Goal: Task Accomplishment & Management: Manage account settings

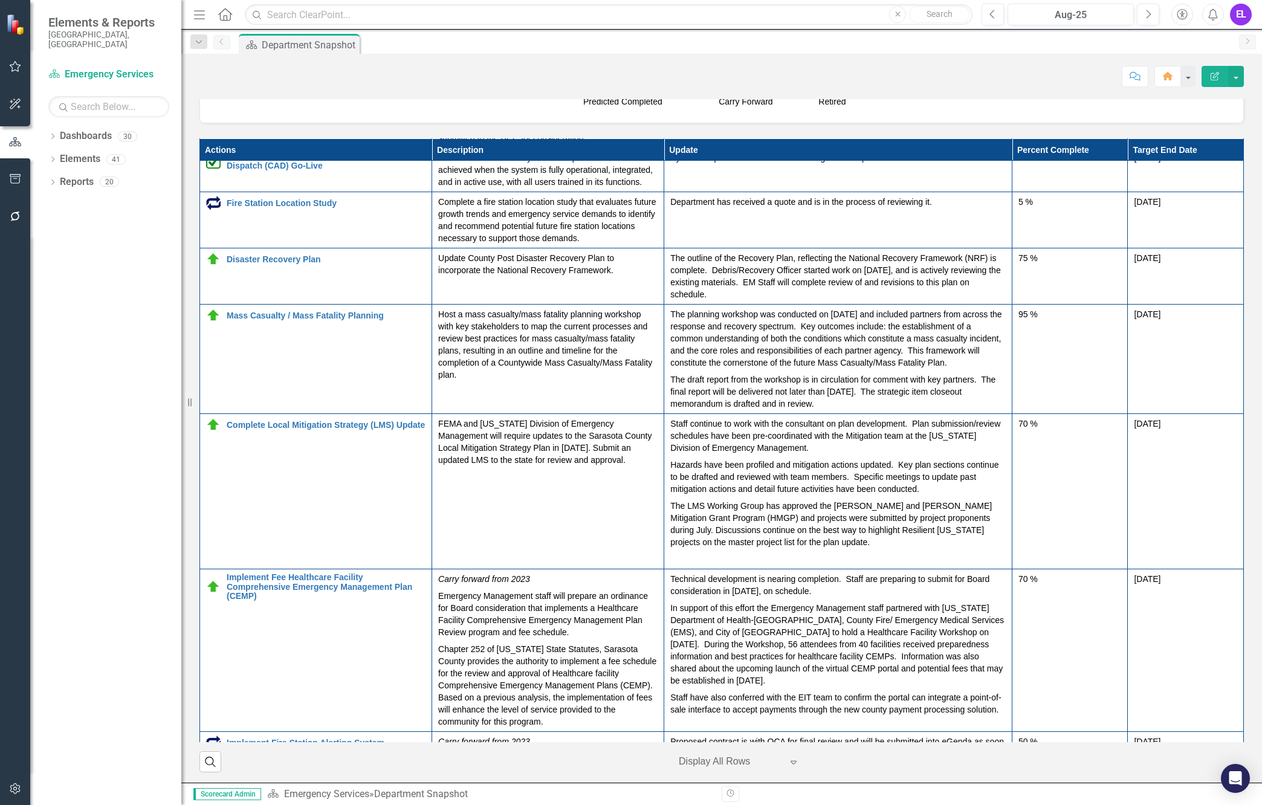
scroll to position [453, 0]
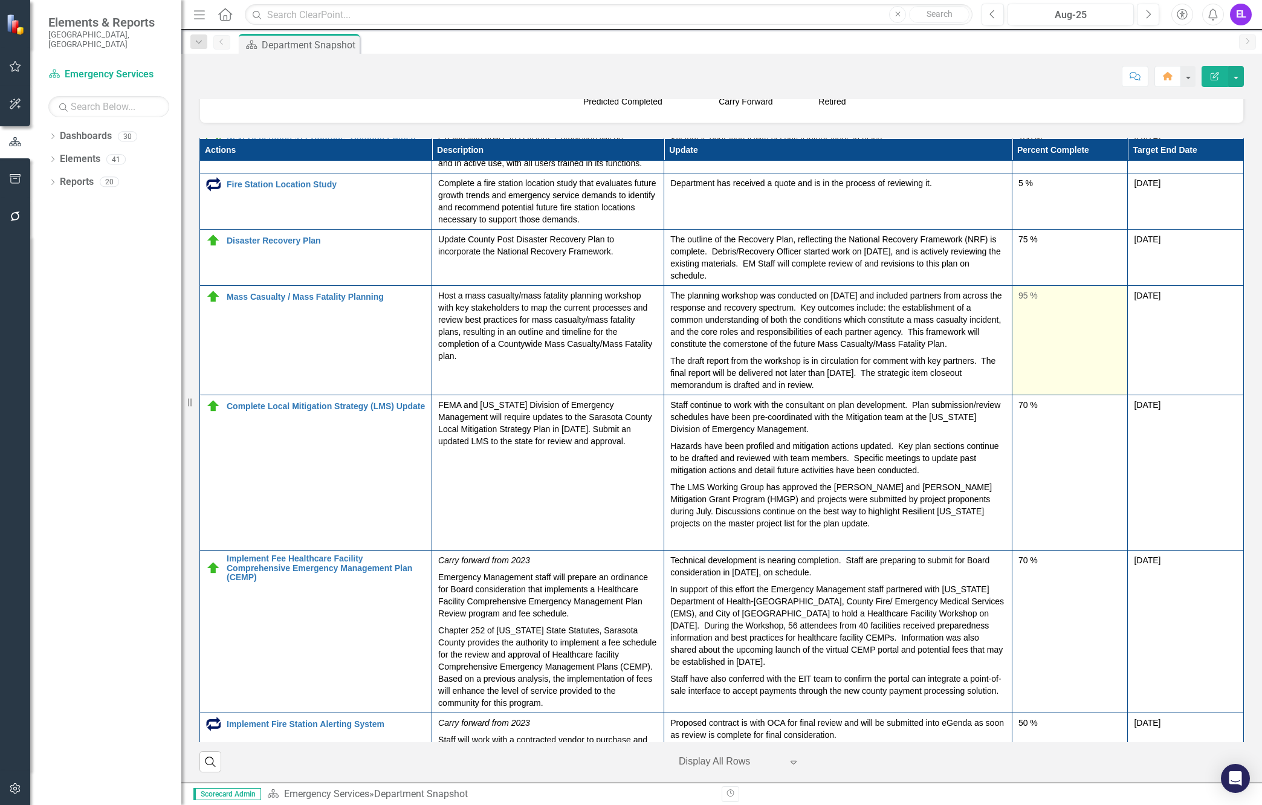
click at [1018, 304] on div "95 %" at bounding box center [1069, 297] width 103 height 15
click at [1018, 302] on div "95 %" at bounding box center [1069, 296] width 103 height 12
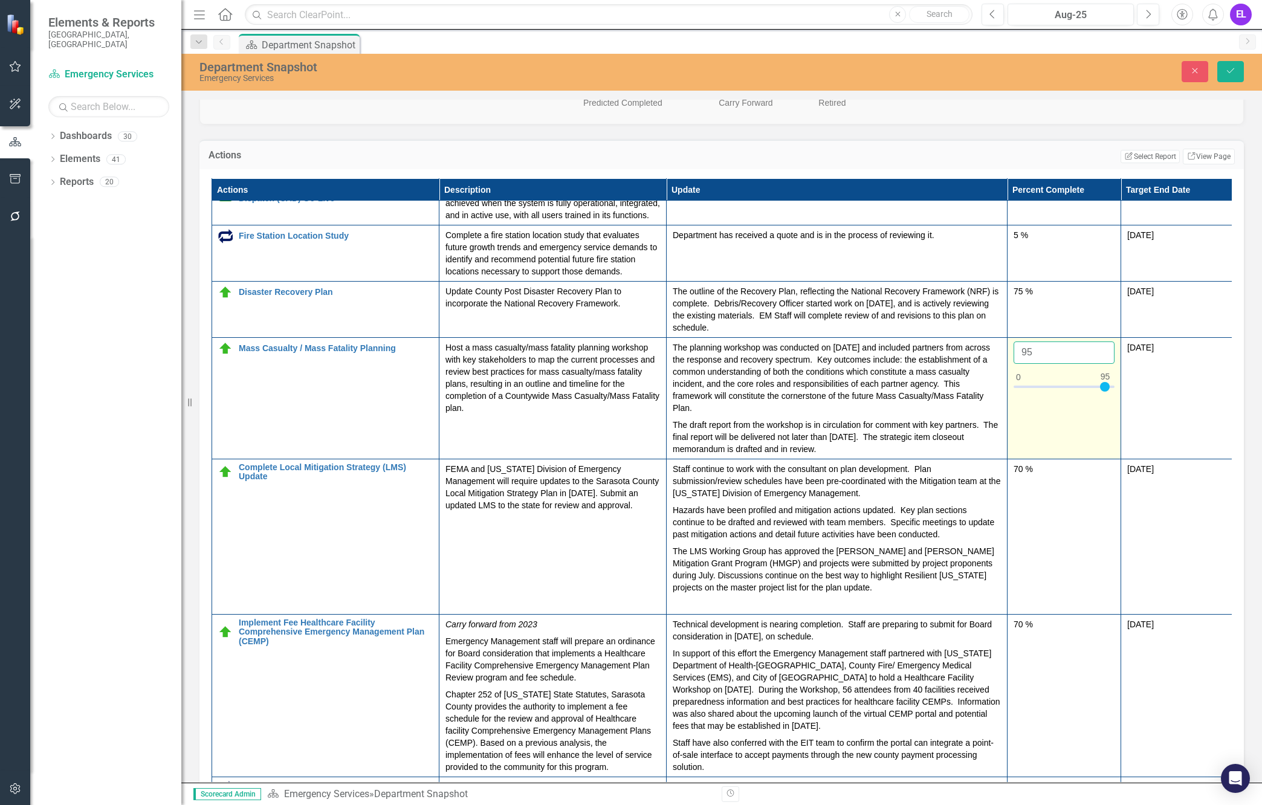
click at [1035, 364] on input "95" at bounding box center [1064, 352] width 101 height 22
type input "99"
click at [1044, 459] on td "99" at bounding box center [1065, 397] width 114 height 121
click at [1191, 74] on icon "Close" at bounding box center [1194, 70] width 11 height 8
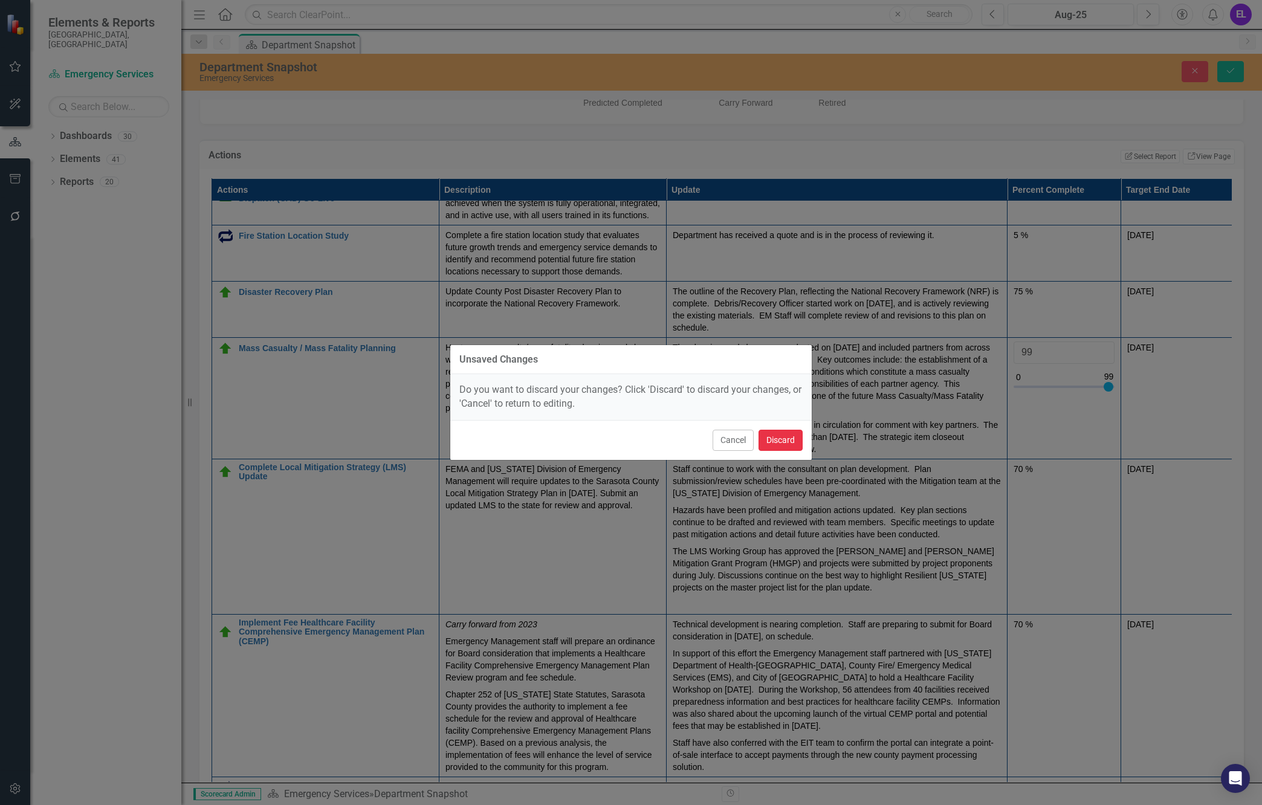
click at [786, 439] on button "Discard" at bounding box center [781, 440] width 44 height 21
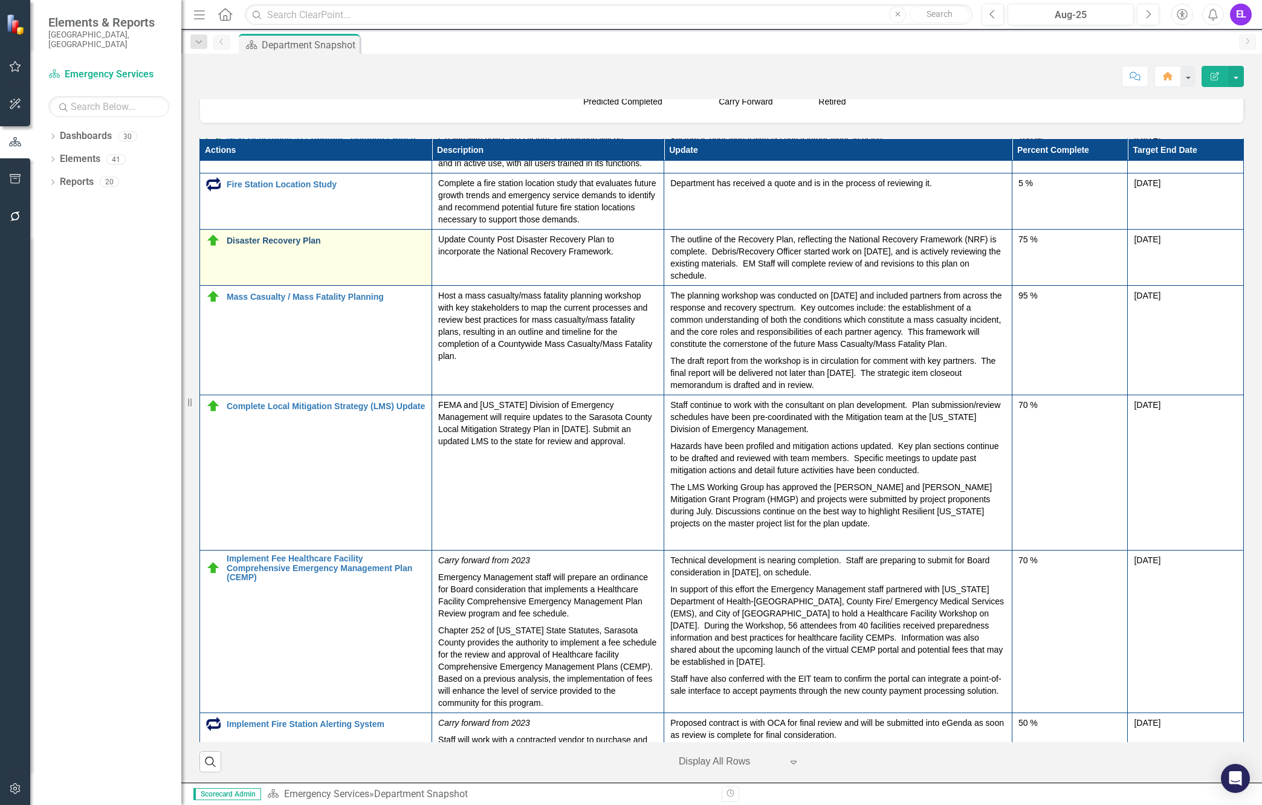
click at [292, 245] on link "Disaster Recovery Plan" at bounding box center [326, 240] width 199 height 9
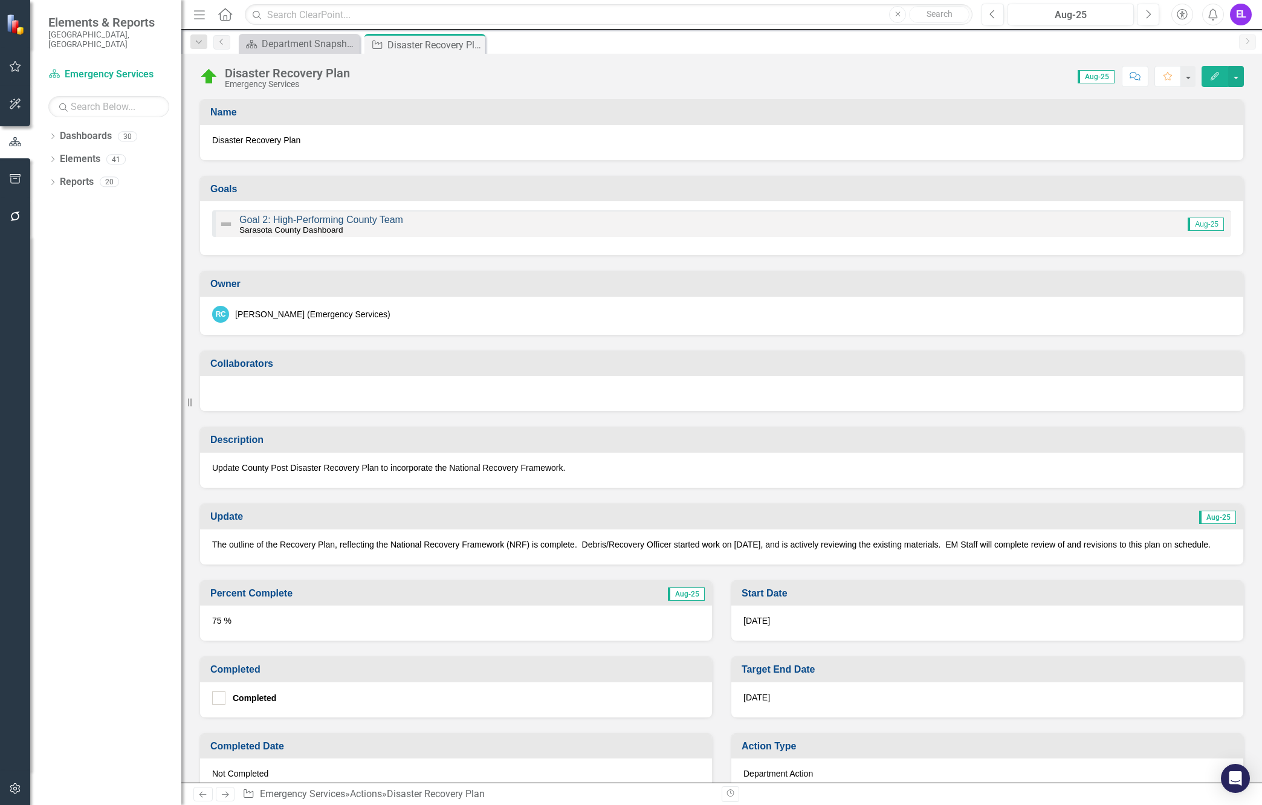
click at [359, 221] on link "Goal 2: High-Performing County Team" at bounding box center [321, 220] width 164 height 10
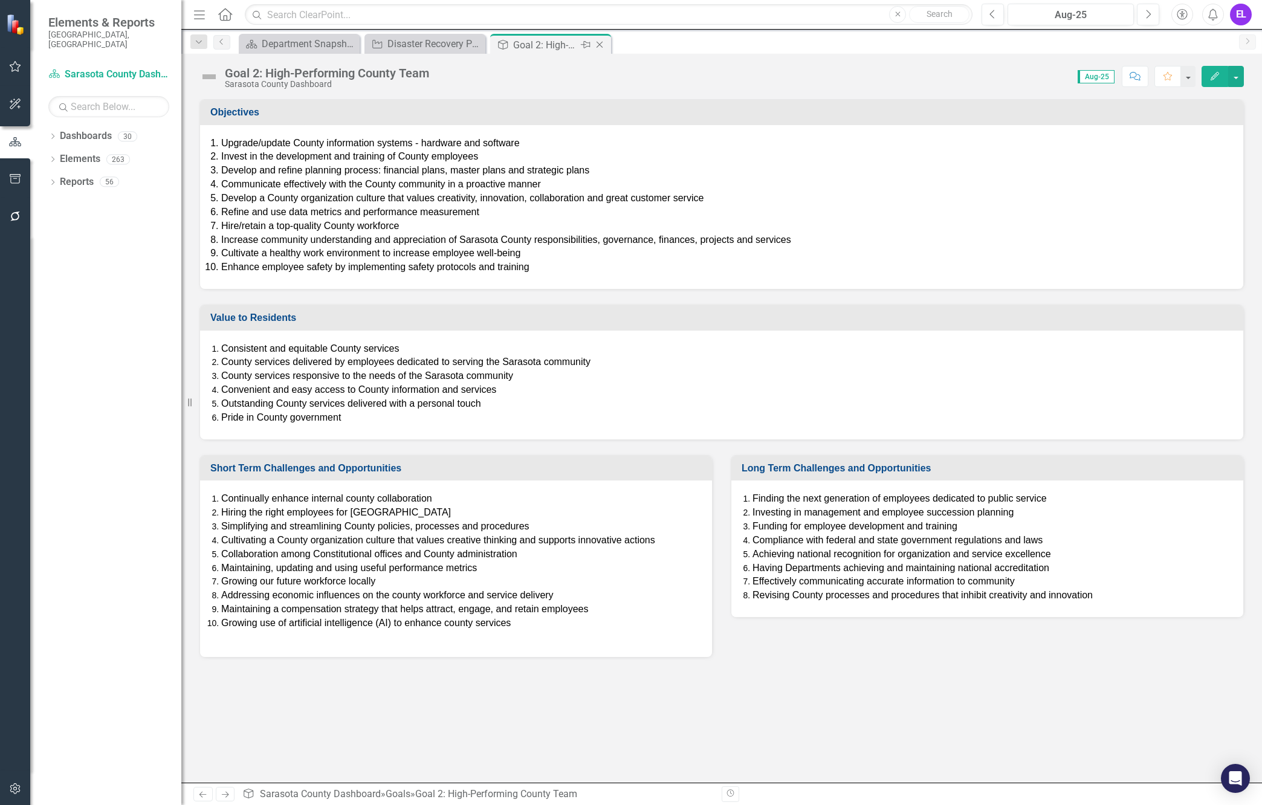
click at [601, 45] on icon "Close" at bounding box center [600, 45] width 12 height 10
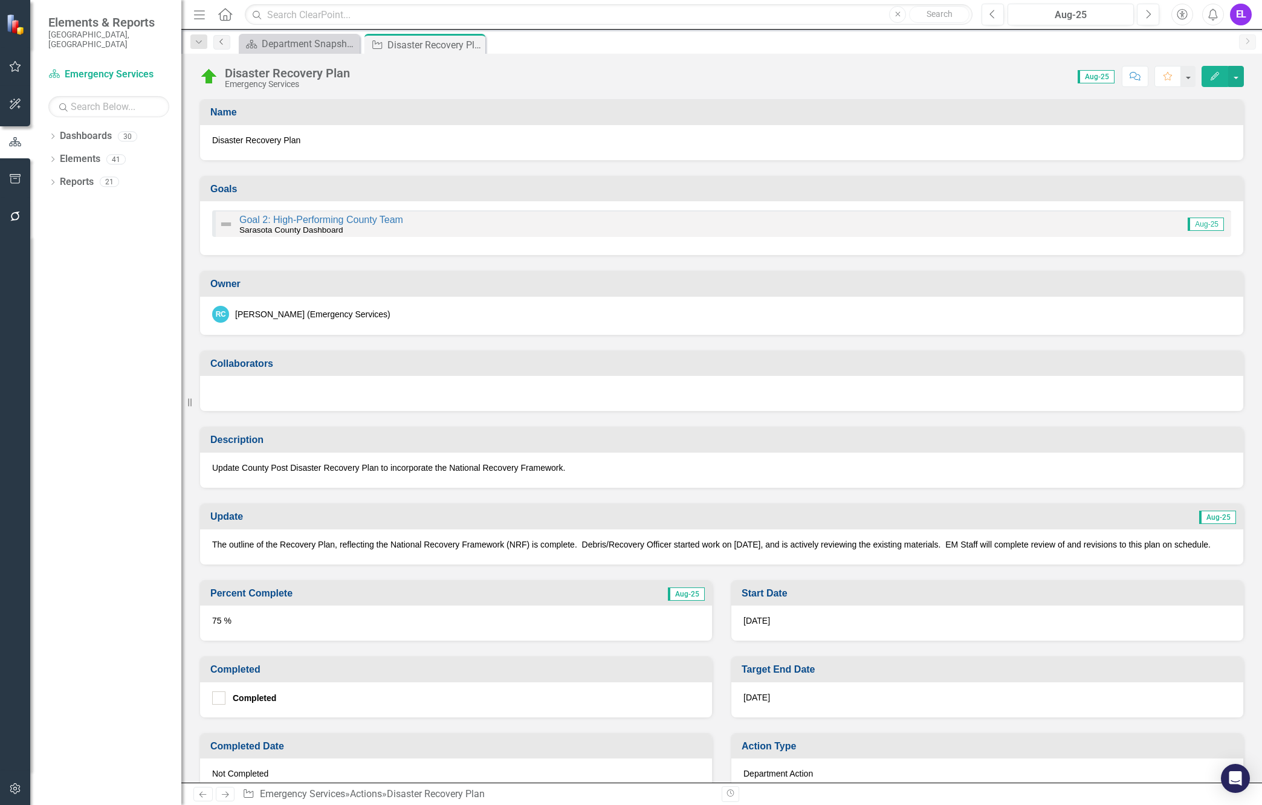
click at [223, 38] on icon "Previous" at bounding box center [222, 41] width 10 height 7
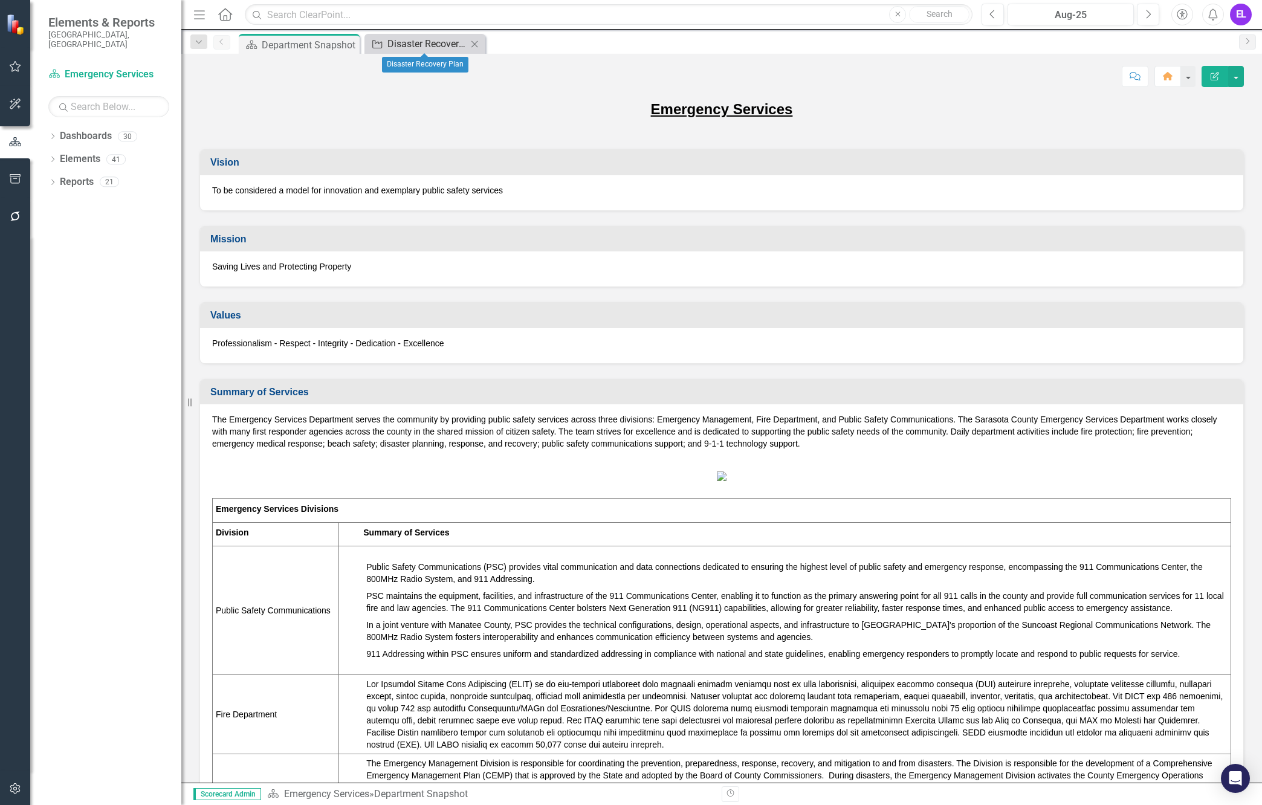
click at [418, 45] on div "Disaster Recovery Plan" at bounding box center [427, 43] width 80 height 15
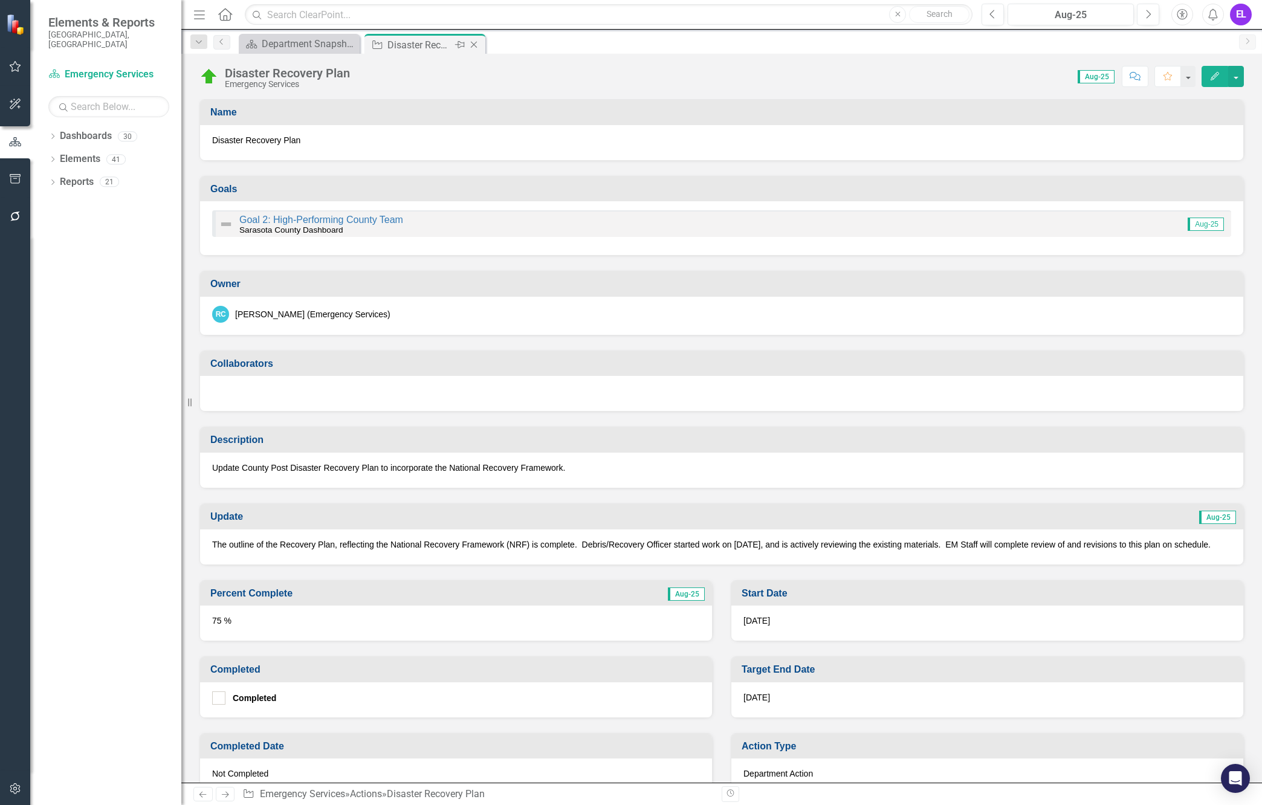
click at [479, 45] on icon "Close" at bounding box center [474, 45] width 12 height 10
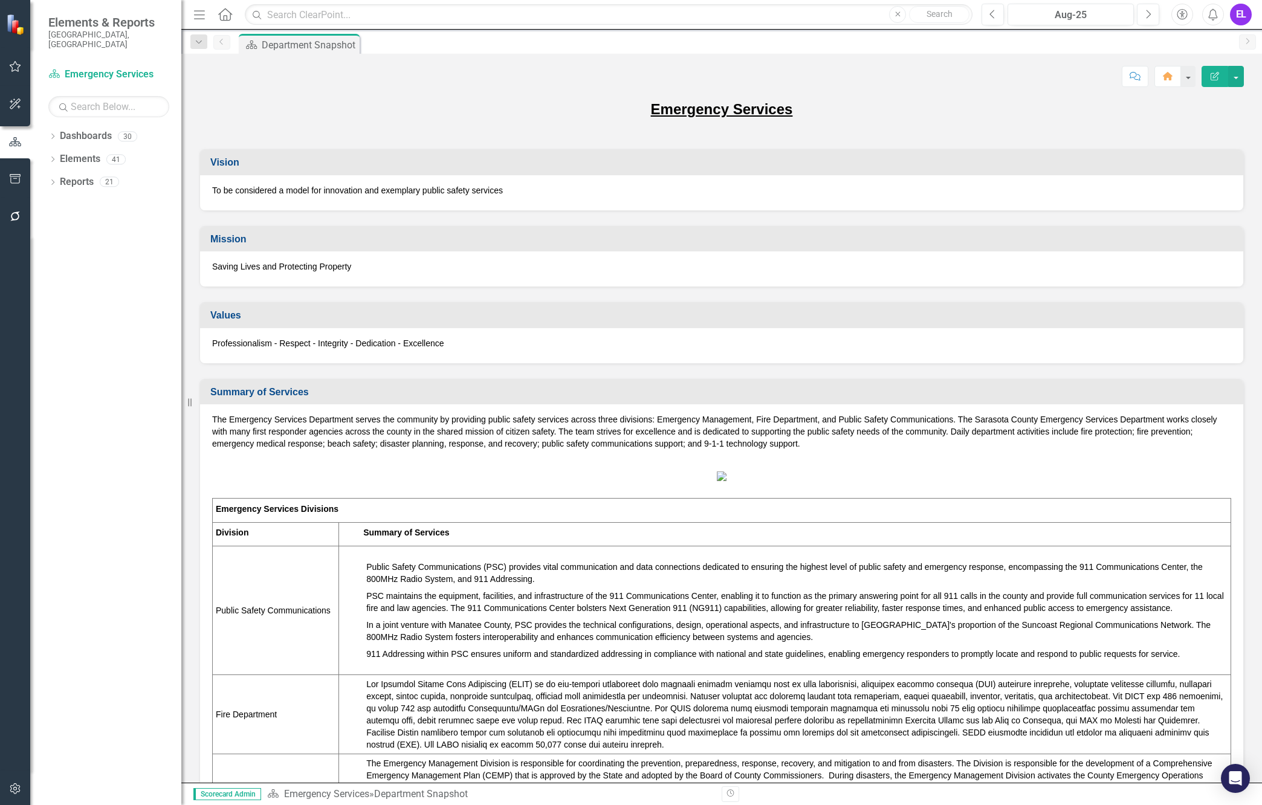
click at [936, 113] on p "Emergency Services" at bounding box center [721, 109] width 1044 height 21
click at [1142, 16] on button "Next" at bounding box center [1148, 15] width 22 height 22
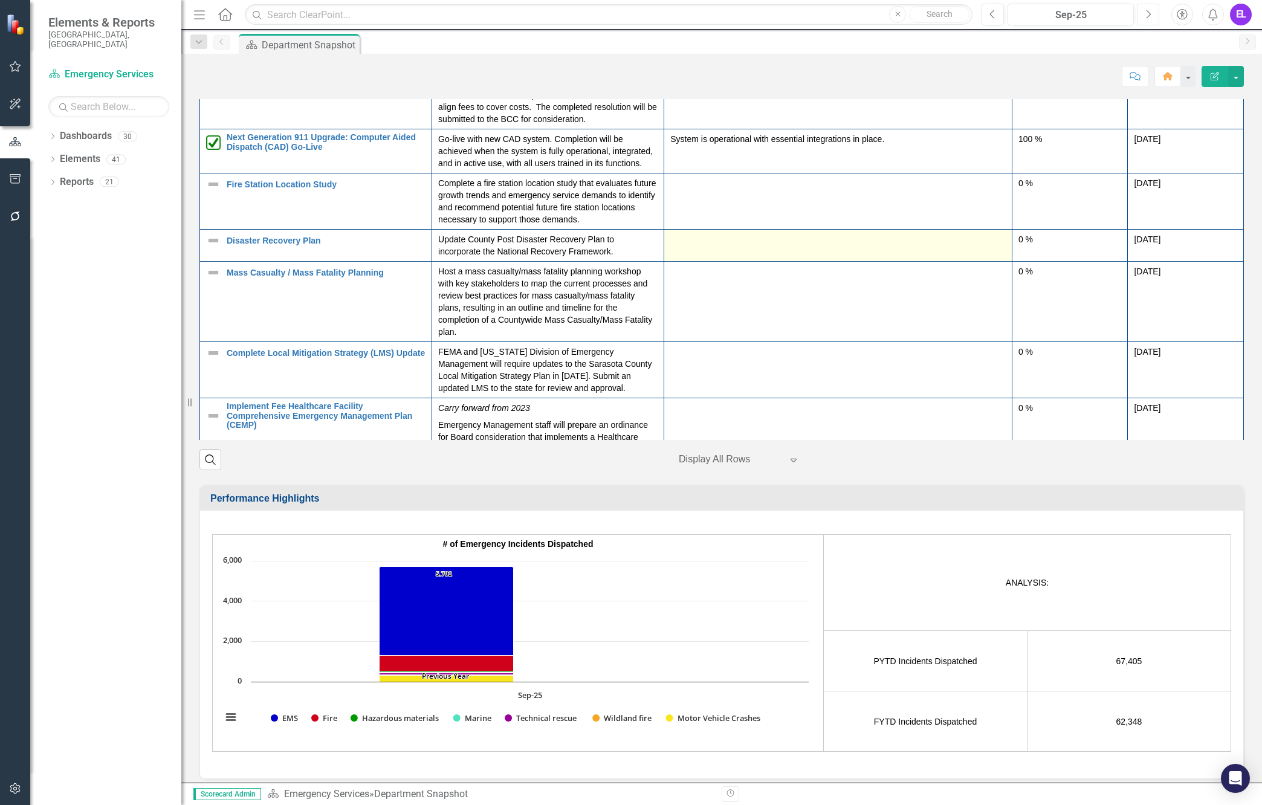
scroll to position [227, 0]
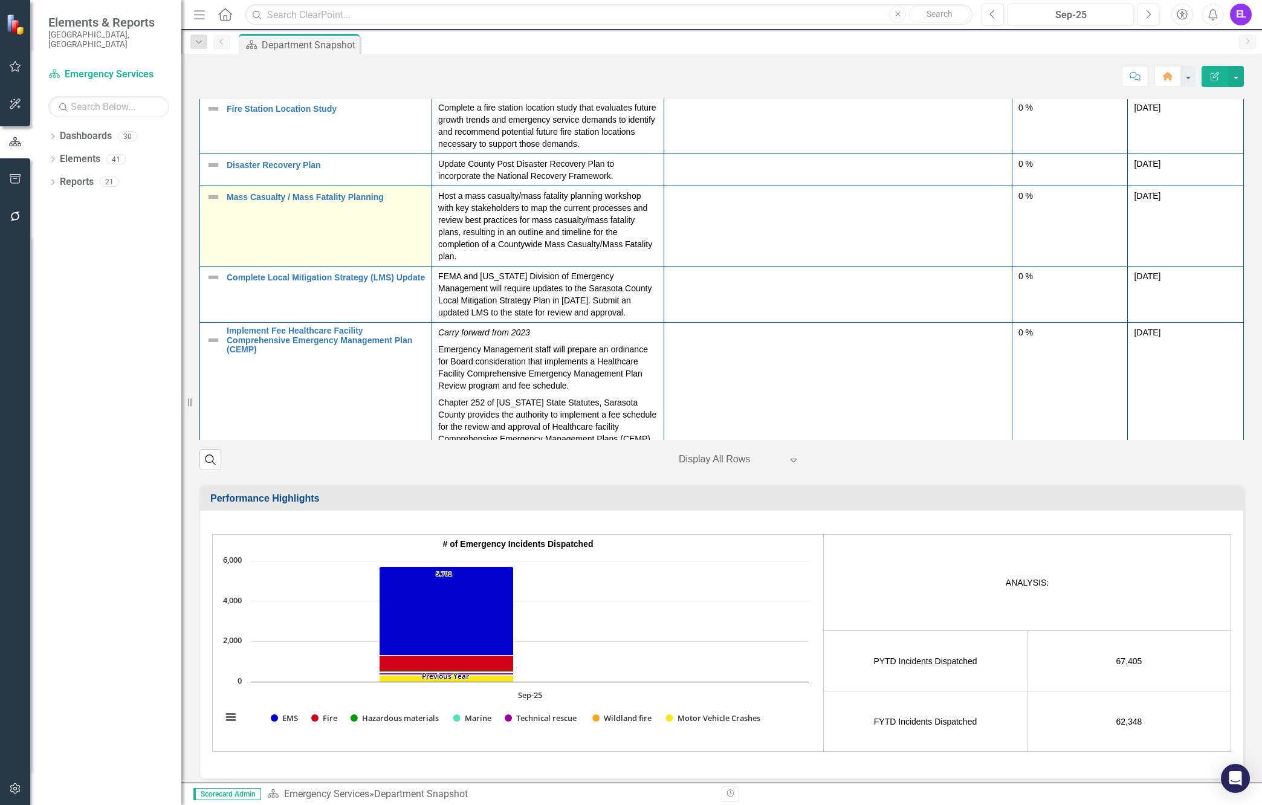
click at [212, 204] on img at bounding box center [213, 197] width 15 height 15
click at [217, 204] on img at bounding box center [213, 197] width 15 height 15
click at [214, 204] on img at bounding box center [213, 197] width 15 height 15
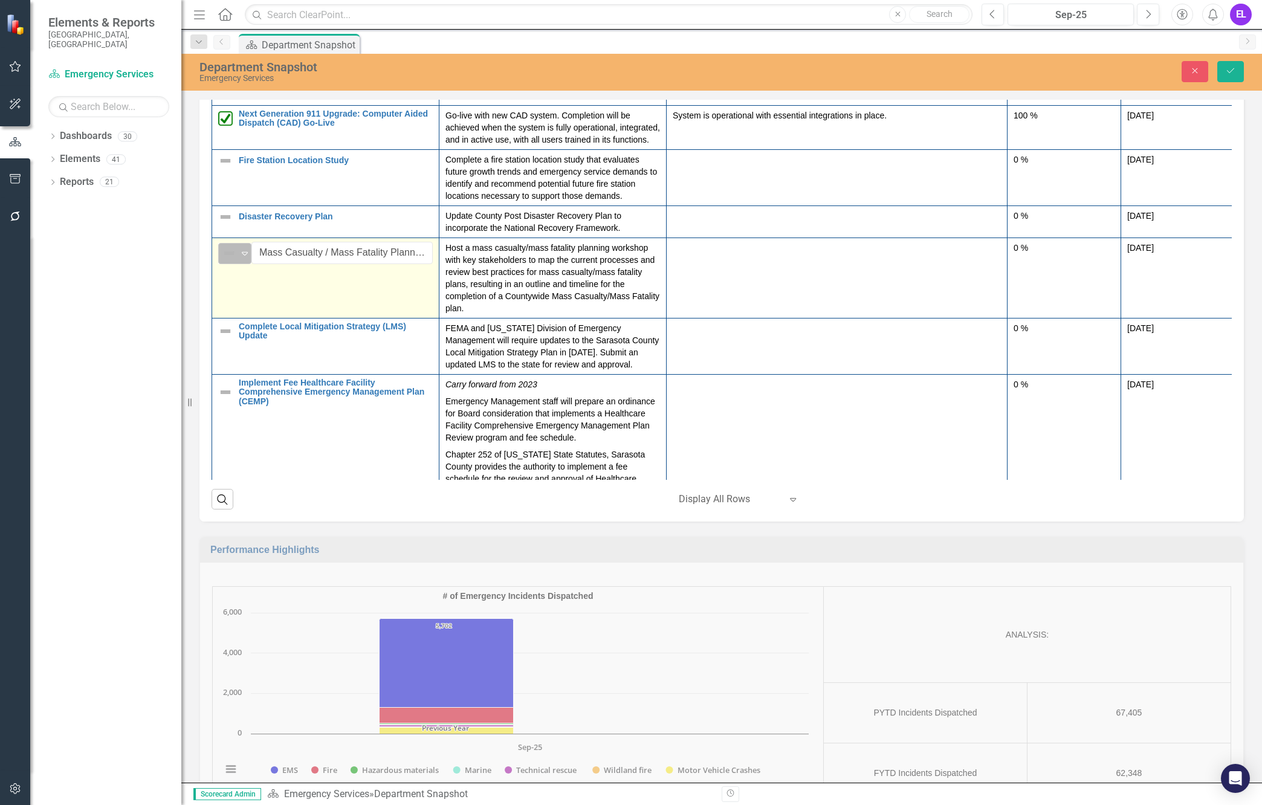
click at [241, 258] on icon "Expand" at bounding box center [245, 253] width 12 height 10
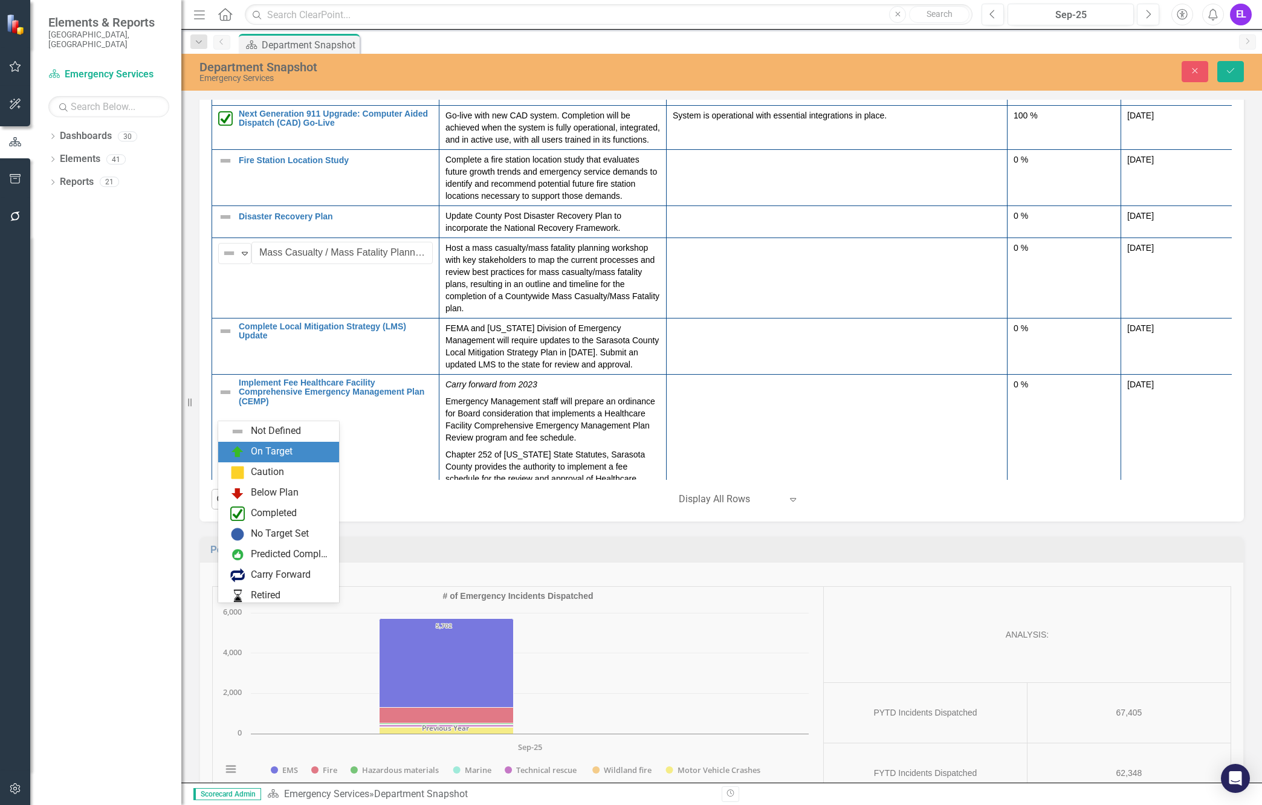
click at [256, 448] on div "On Target" at bounding box center [272, 452] width 42 height 14
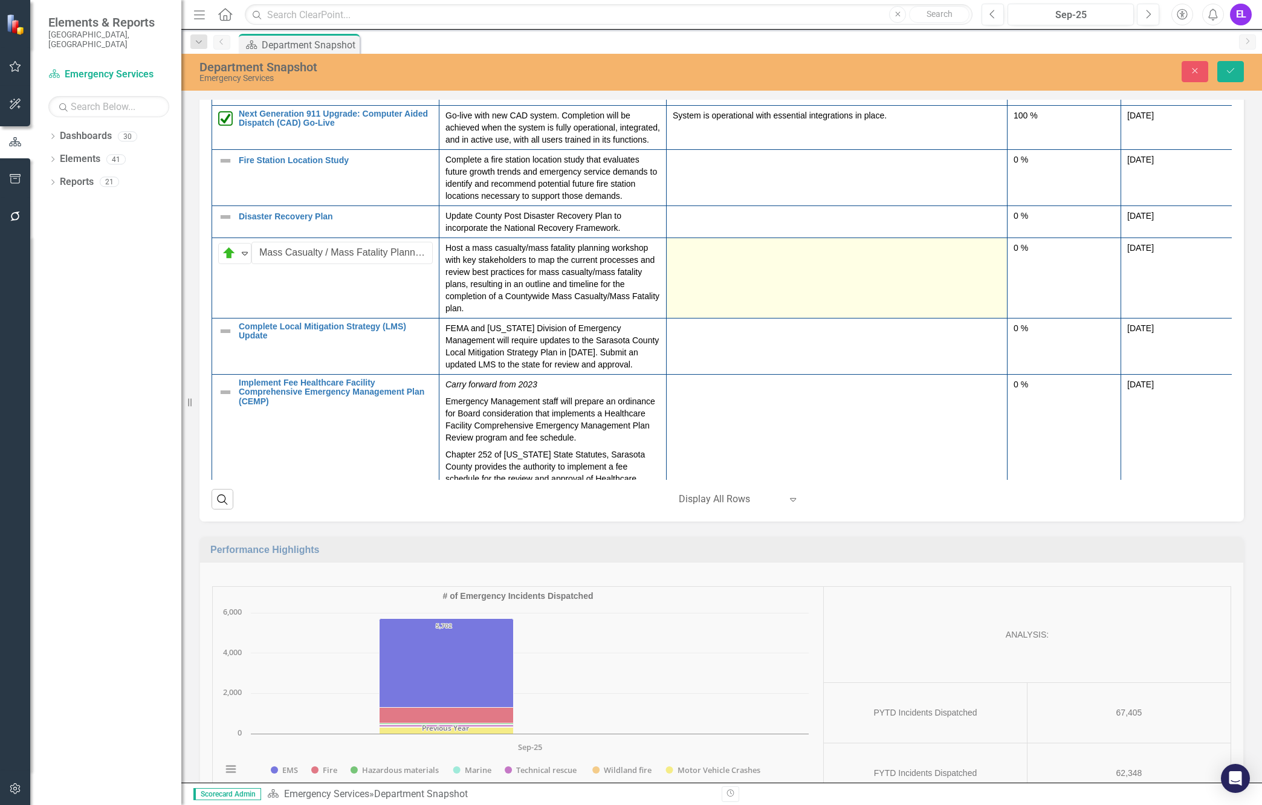
click at [767, 318] on td at bounding box center [837, 278] width 341 height 80
click at [772, 318] on td at bounding box center [837, 278] width 341 height 80
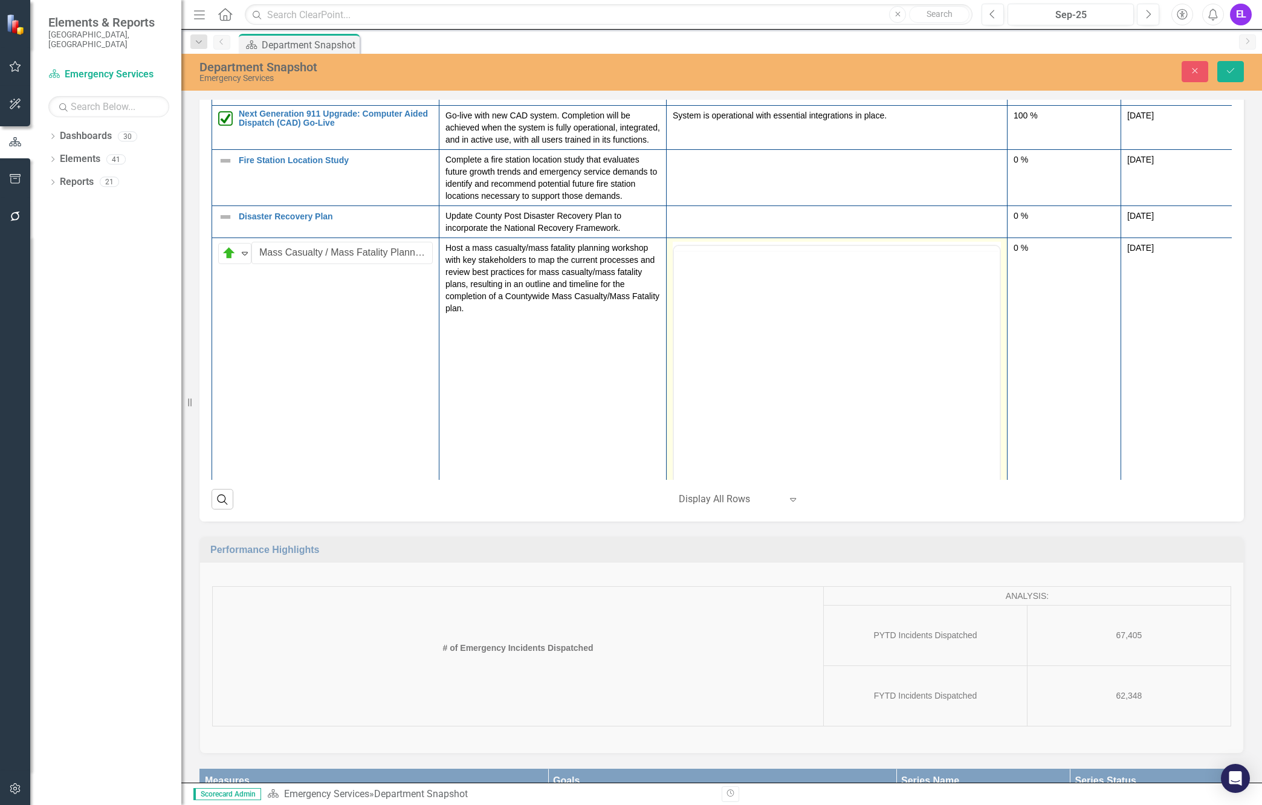
scroll to position [0, 0]
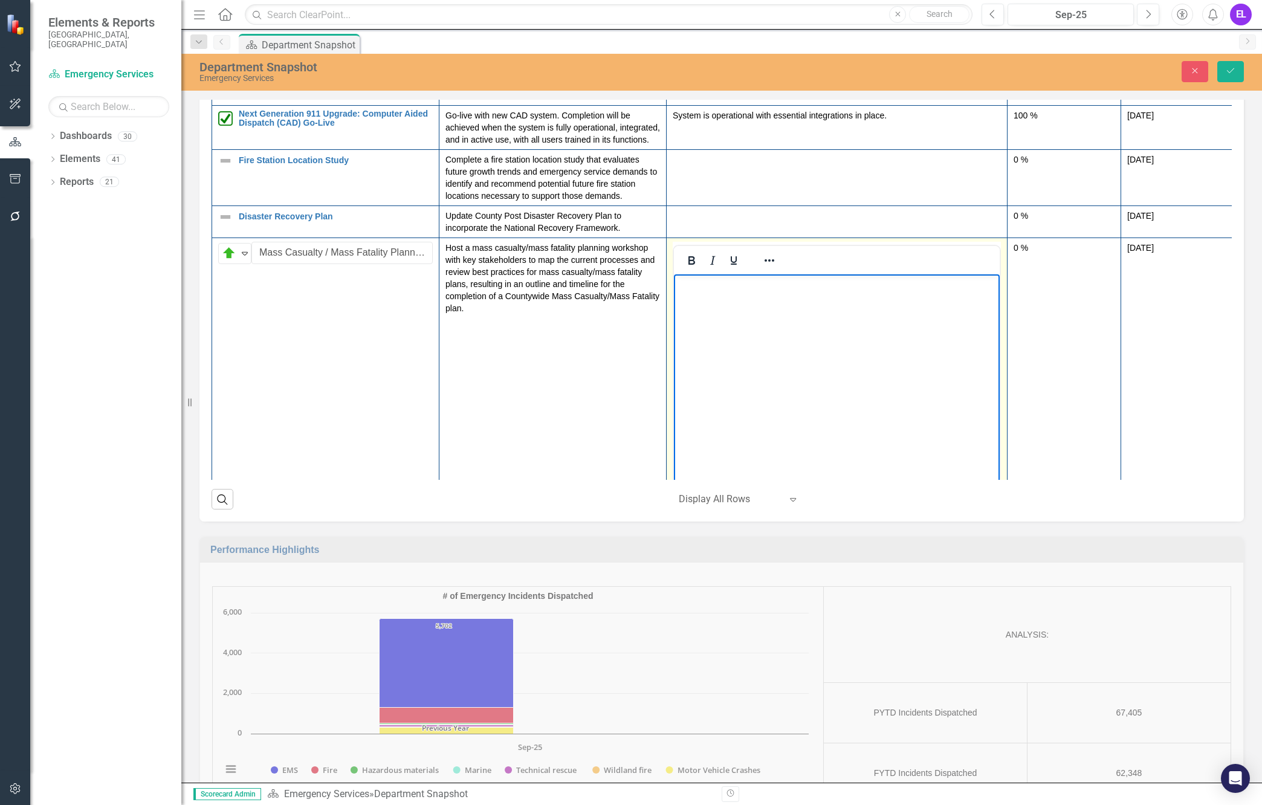
click at [758, 302] on body "Rich Text Area. Press ALT-0 for help." at bounding box center [837, 364] width 326 height 181
click at [755, 297] on p "The workshop with key stakeholders was completed on [DATE]. The summary report …" at bounding box center [837, 291] width 320 height 29
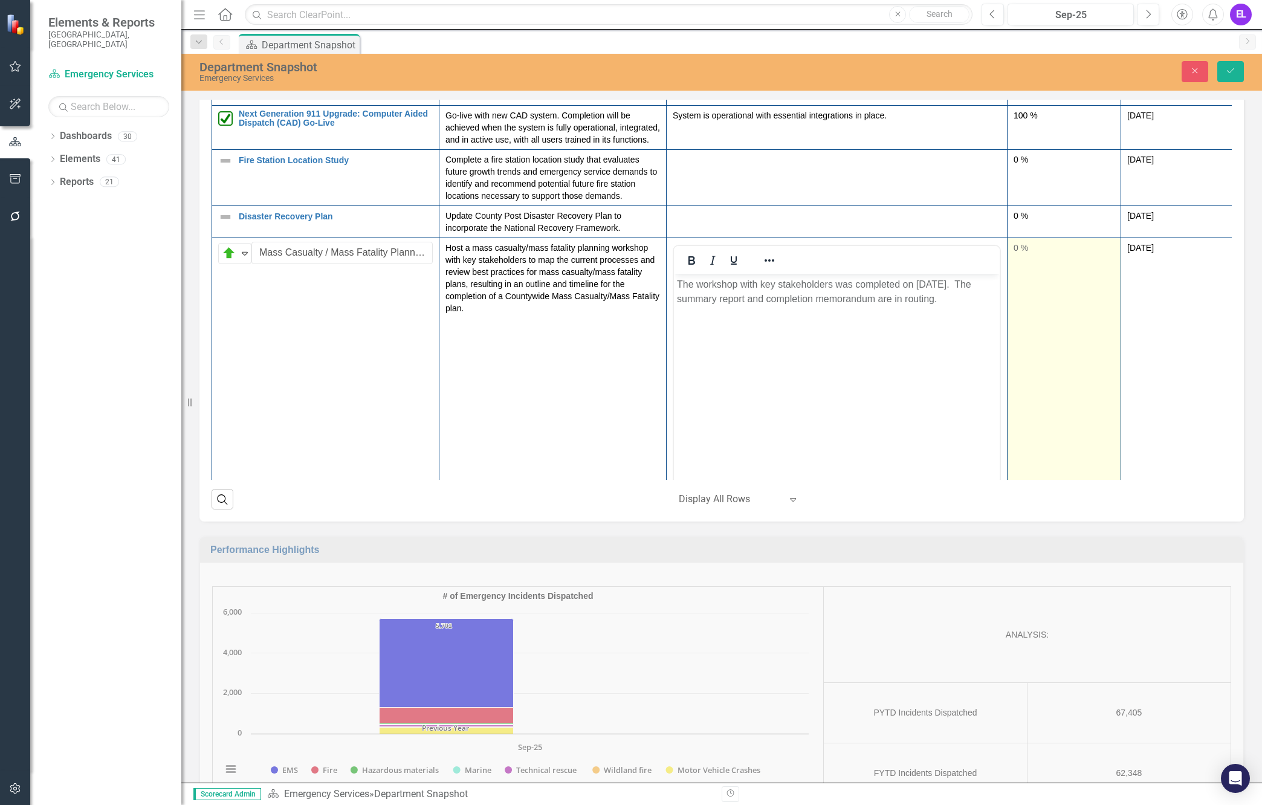
click at [1013, 405] on td "0 %" at bounding box center [1065, 381] width 114 height 286
click at [1017, 254] on div "0 %" at bounding box center [1064, 248] width 101 height 12
click at [1020, 264] on input "0" at bounding box center [1064, 253] width 101 height 22
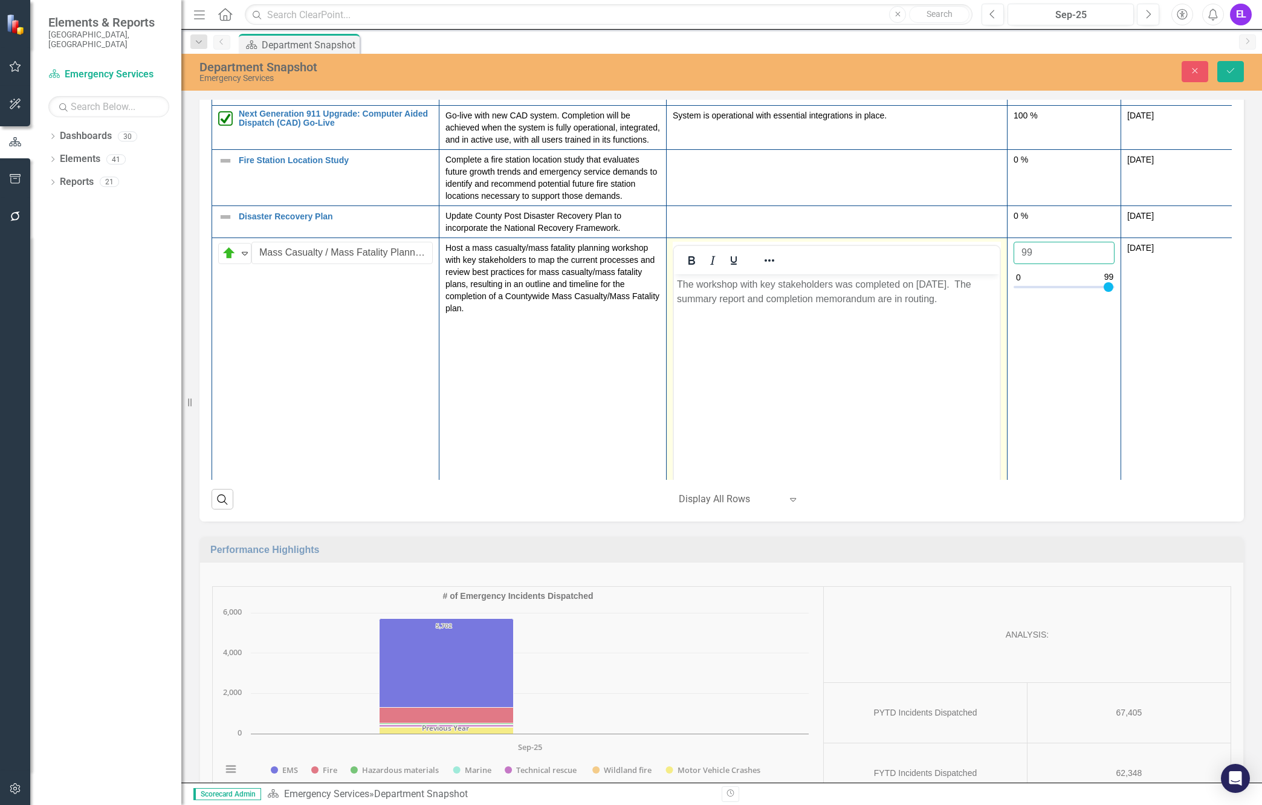
type input "99"
click at [927, 329] on body "The workshop with key stakeholders was completed on [DATE]. The summary report …" at bounding box center [837, 364] width 326 height 181
click at [971, 286] on p "The workshop with key stakeholders was completed on [DATE]. The summary report …" at bounding box center [837, 291] width 320 height 29
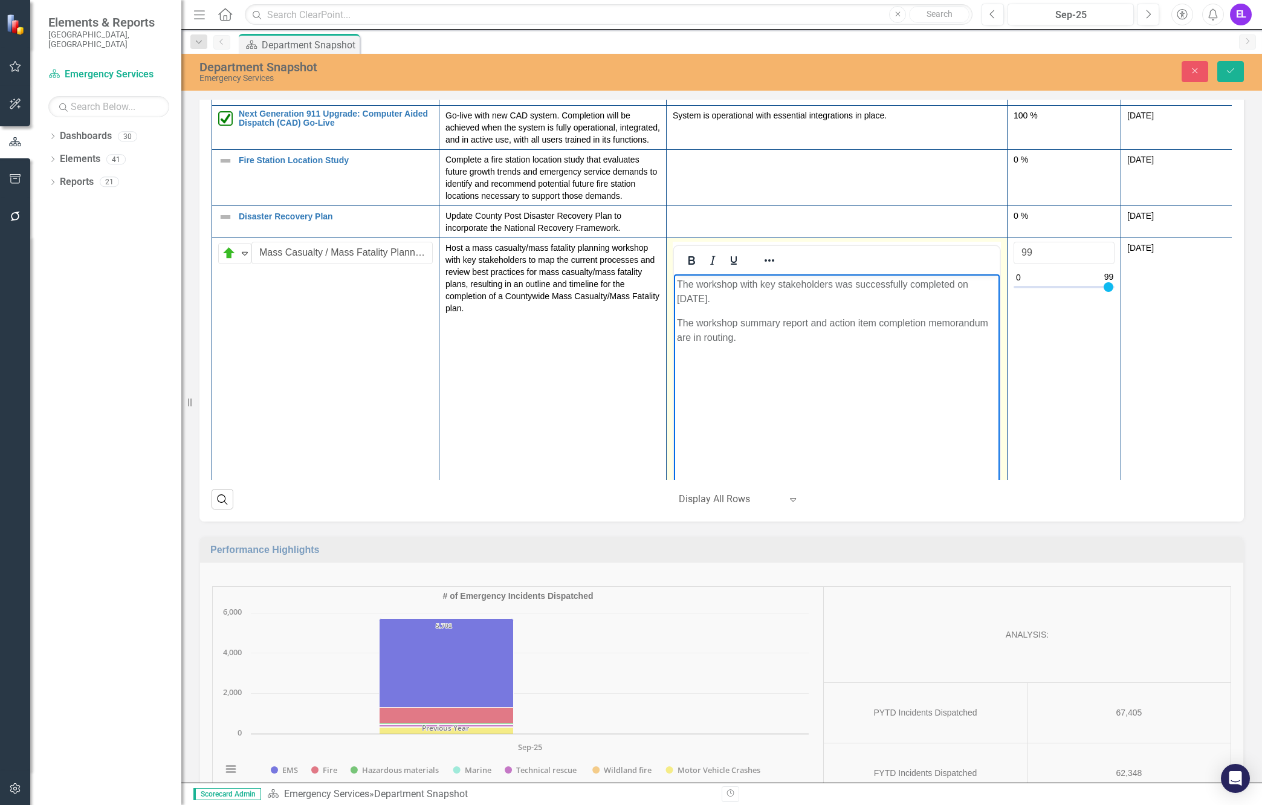
click at [807, 345] on body "The workshop with key stakeholders was successfully completed on [DATE]. The wo…" at bounding box center [837, 364] width 326 height 181
click at [1229, 70] on icon "Save" at bounding box center [1230, 70] width 11 height 8
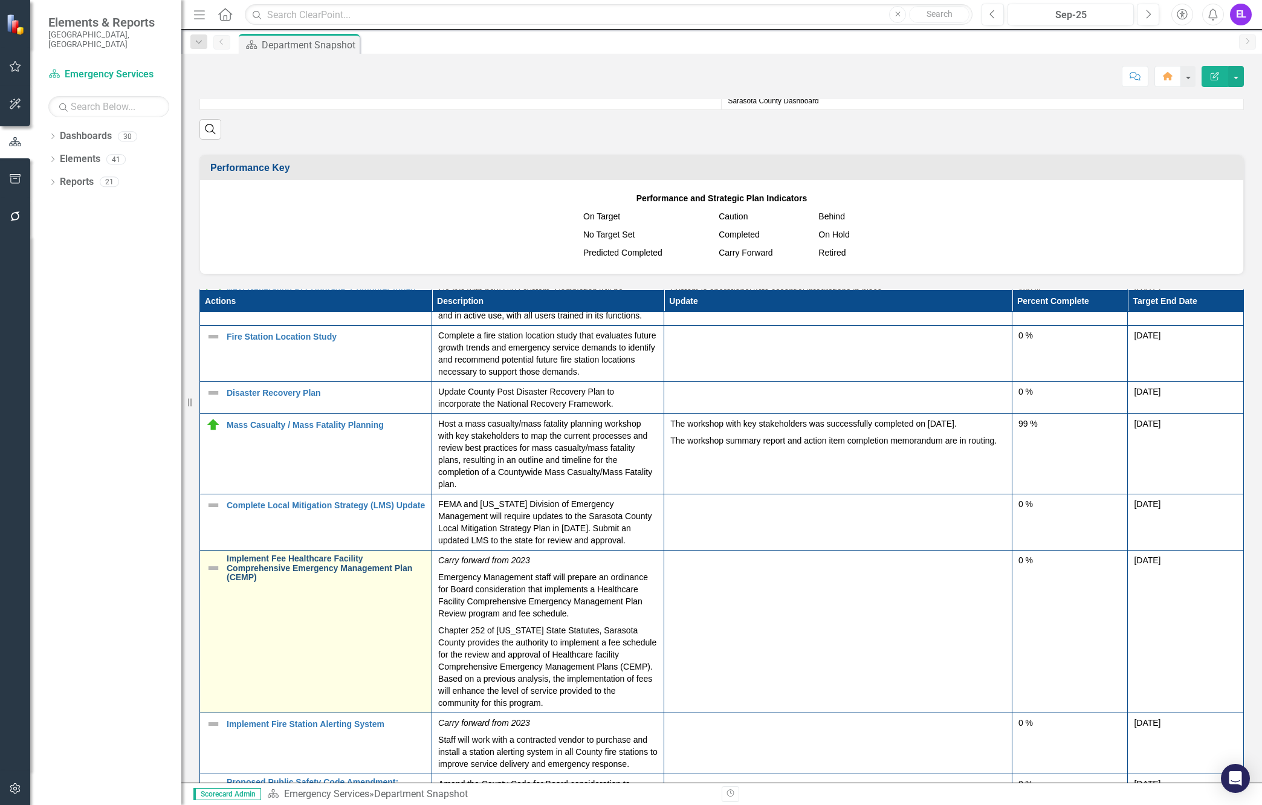
scroll to position [425, 0]
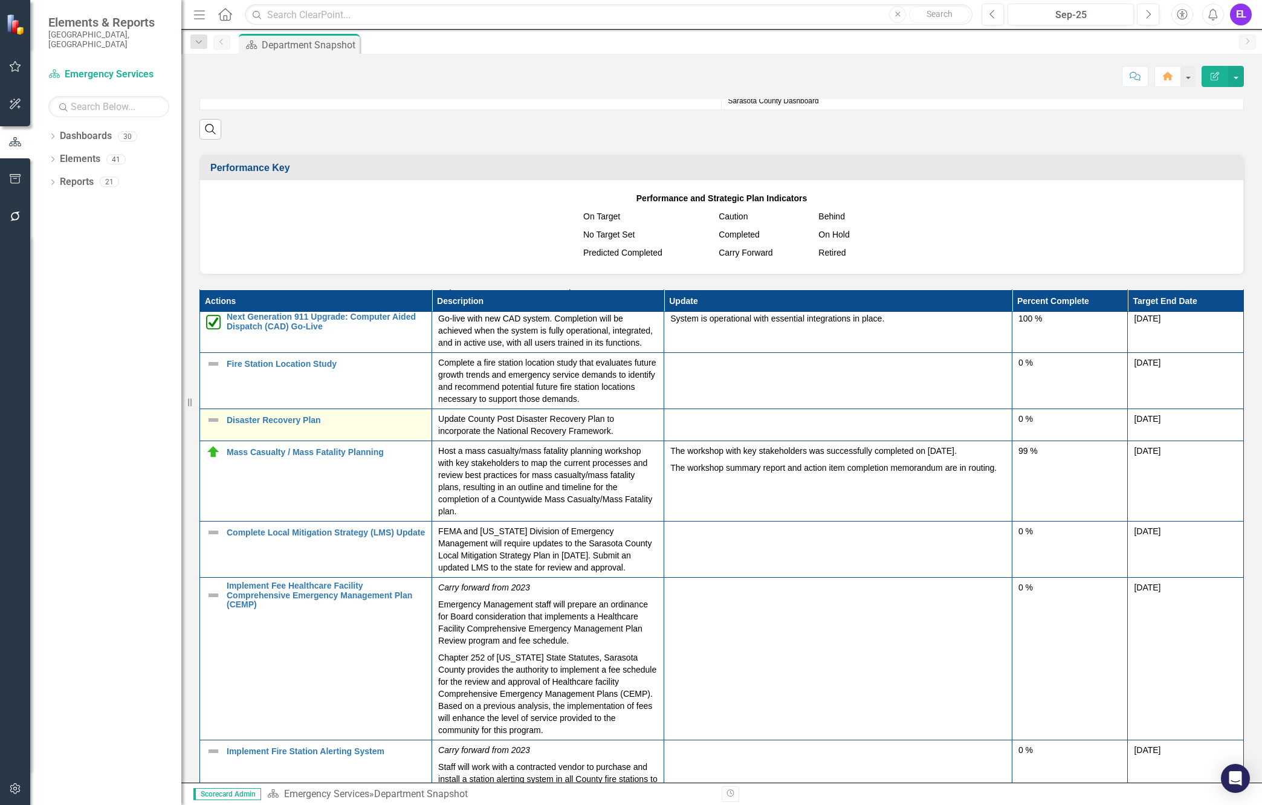
click at [214, 427] on img at bounding box center [213, 420] width 15 height 15
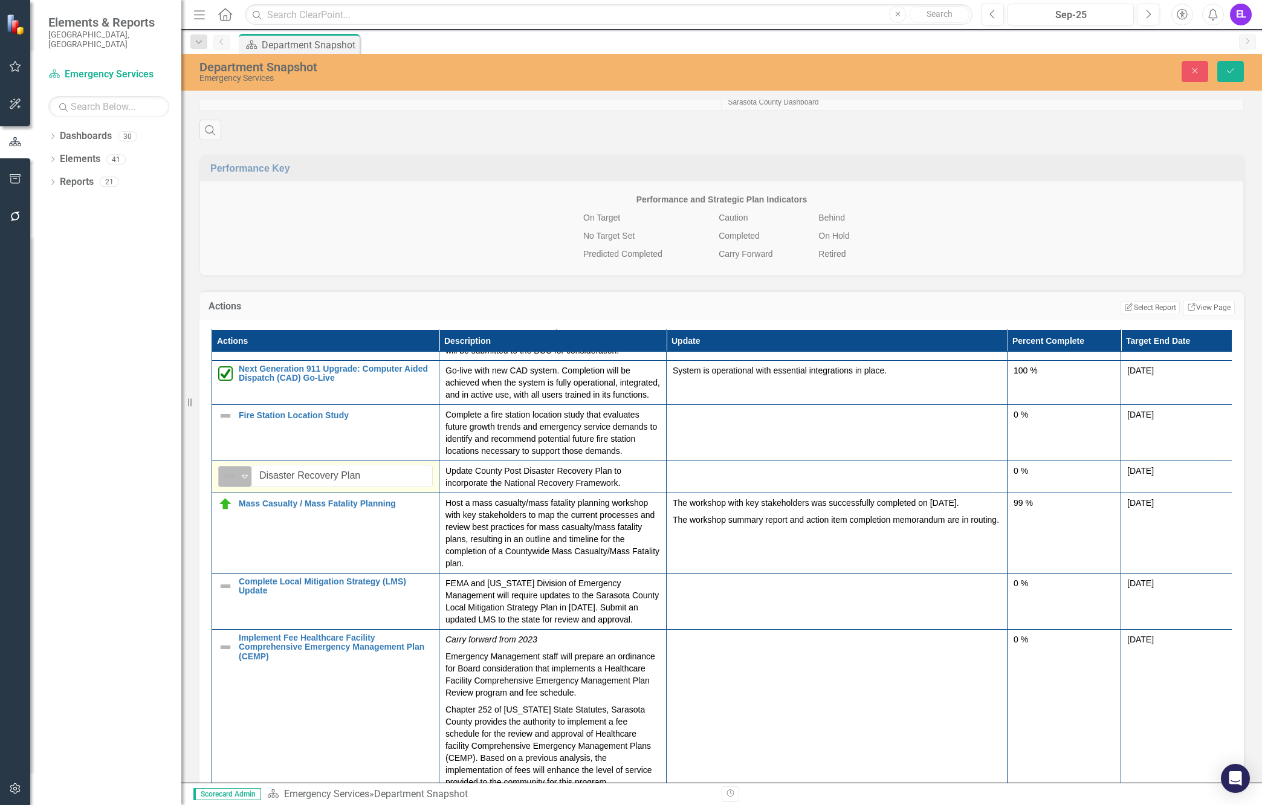
click at [229, 484] on img at bounding box center [229, 476] width 15 height 15
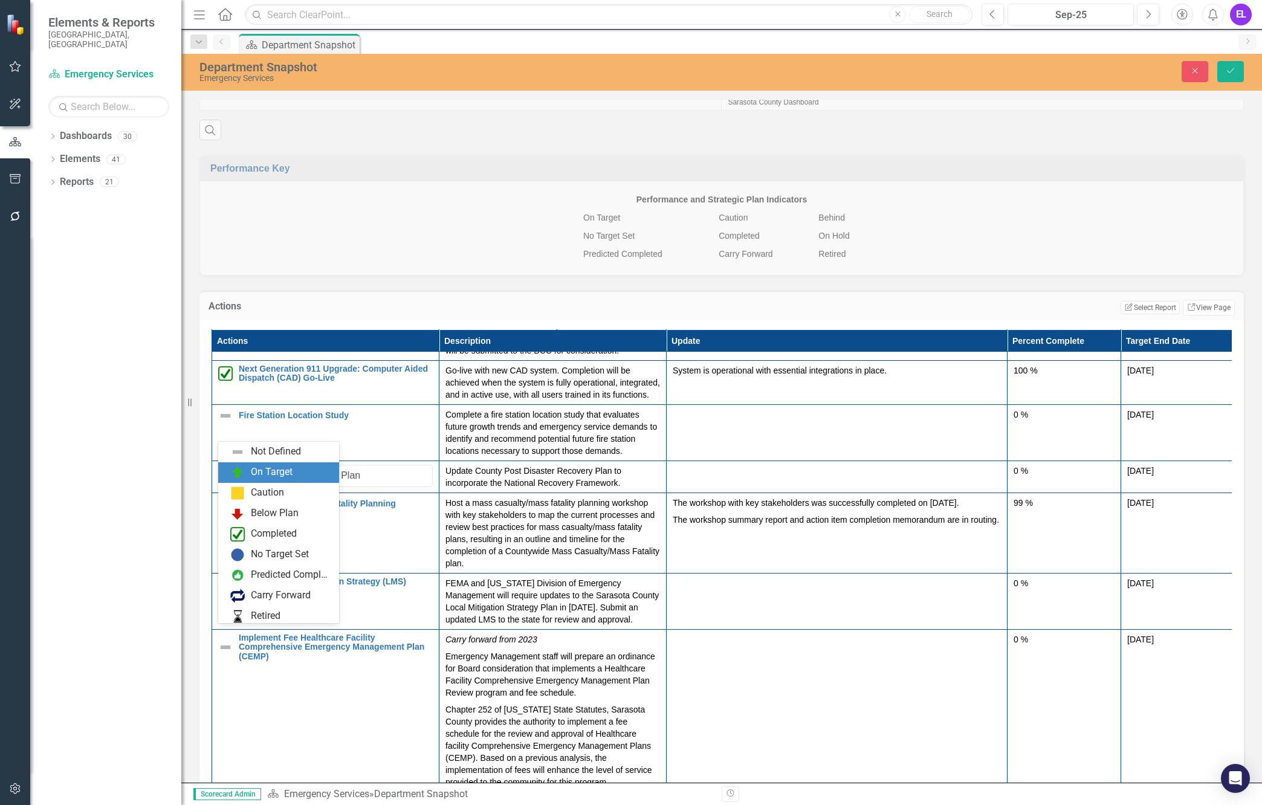
drag, startPoint x: 281, startPoint y: 476, endPoint x: 353, endPoint y: 500, distance: 75.9
click at [281, 475] on div "On Target" at bounding box center [272, 472] width 42 height 14
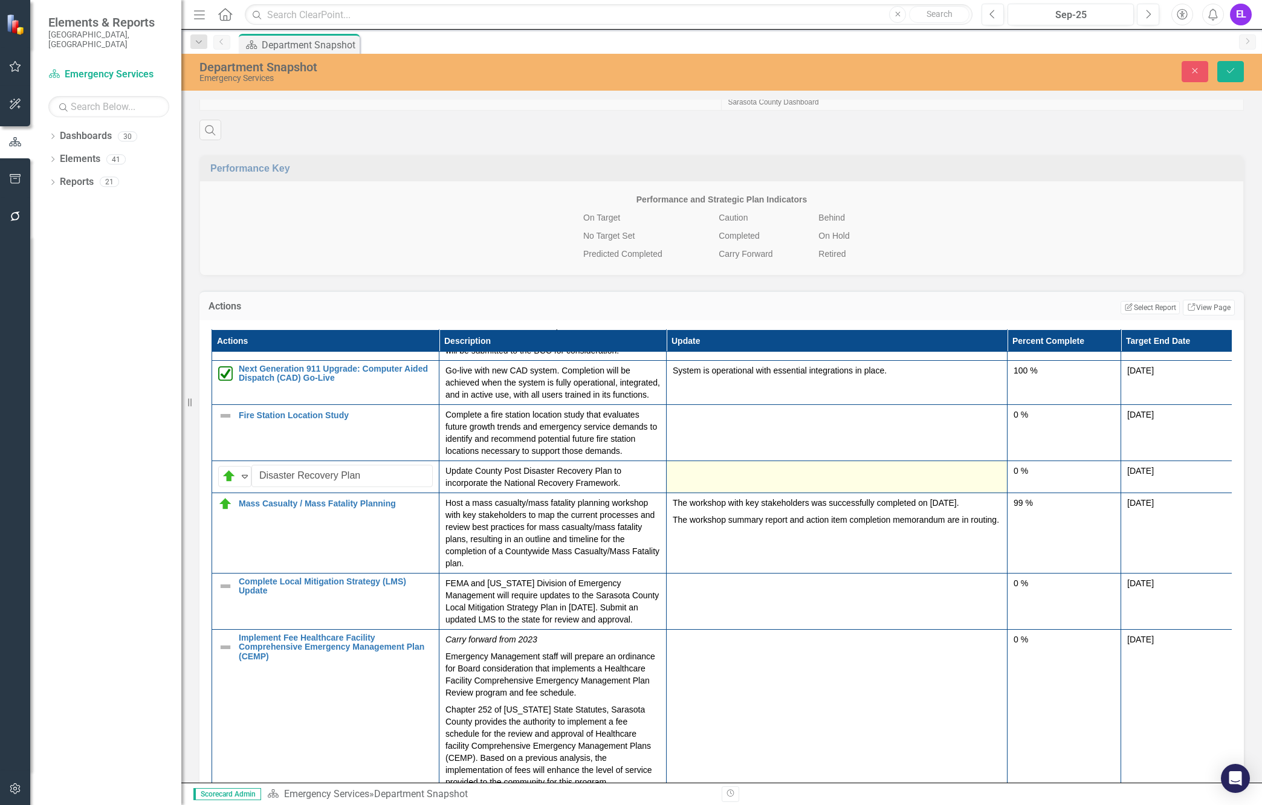
click at [761, 479] on div at bounding box center [837, 472] width 328 height 15
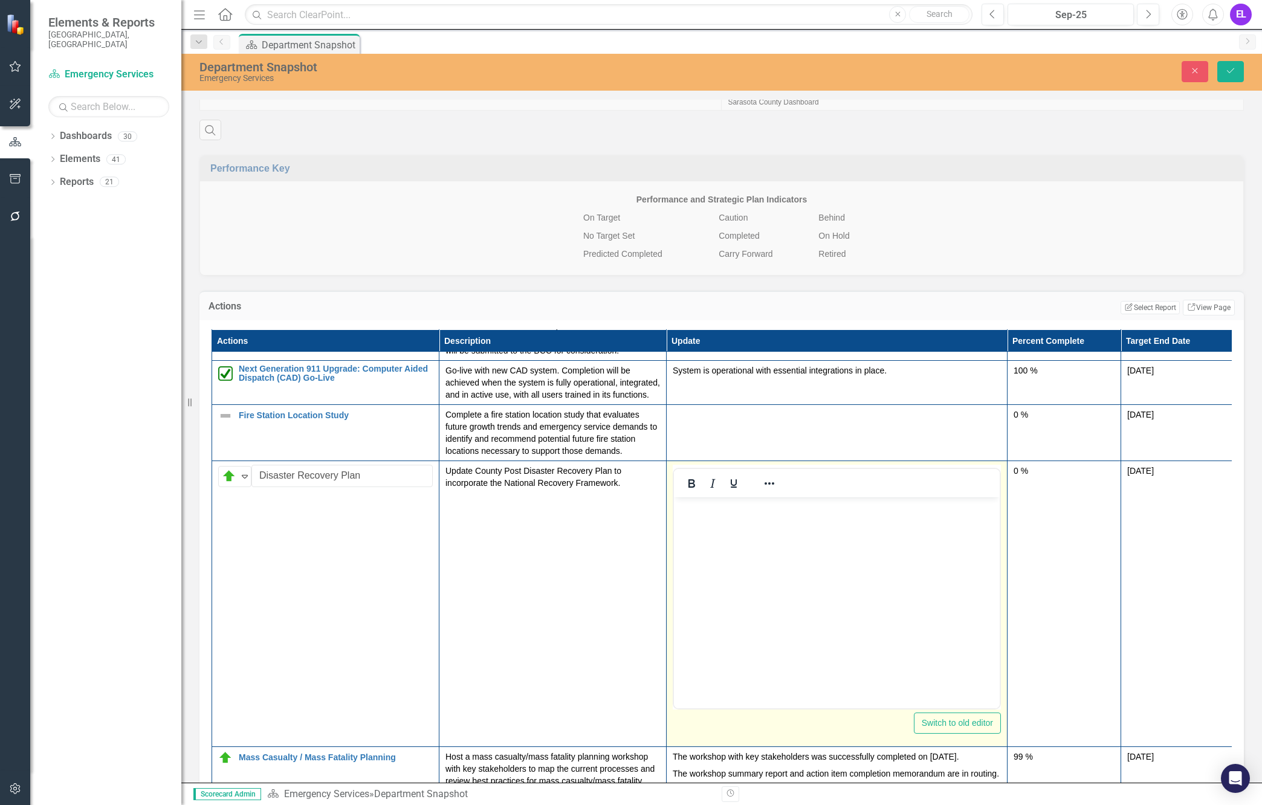
scroll to position [0, 0]
click at [721, 537] on body "Rich Text Area. Press ALT-0 for help." at bounding box center [837, 587] width 326 height 181
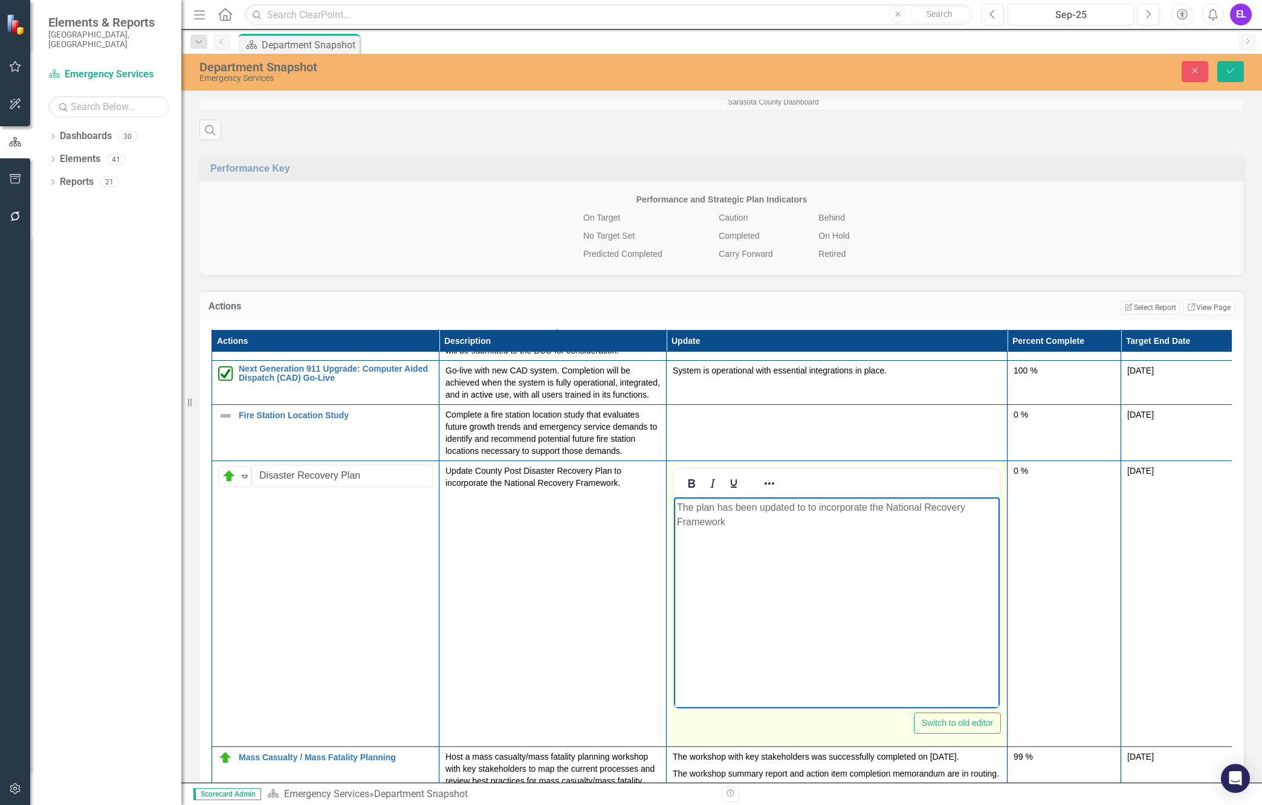
drag, startPoint x: 766, startPoint y: 564, endPoint x: 774, endPoint y: 563, distance: 8.5
click at [766, 564] on body "The plan has been updated to to incorporate the National Recovery Framework" at bounding box center [837, 587] width 326 height 181
drag, startPoint x: 888, startPoint y: 510, endPoint x: 896, endPoint y: 525, distance: 17.8
click at [896, 525] on p "The plan has been updated to to incorporate the National Recovery Framework" at bounding box center [837, 514] width 320 height 29
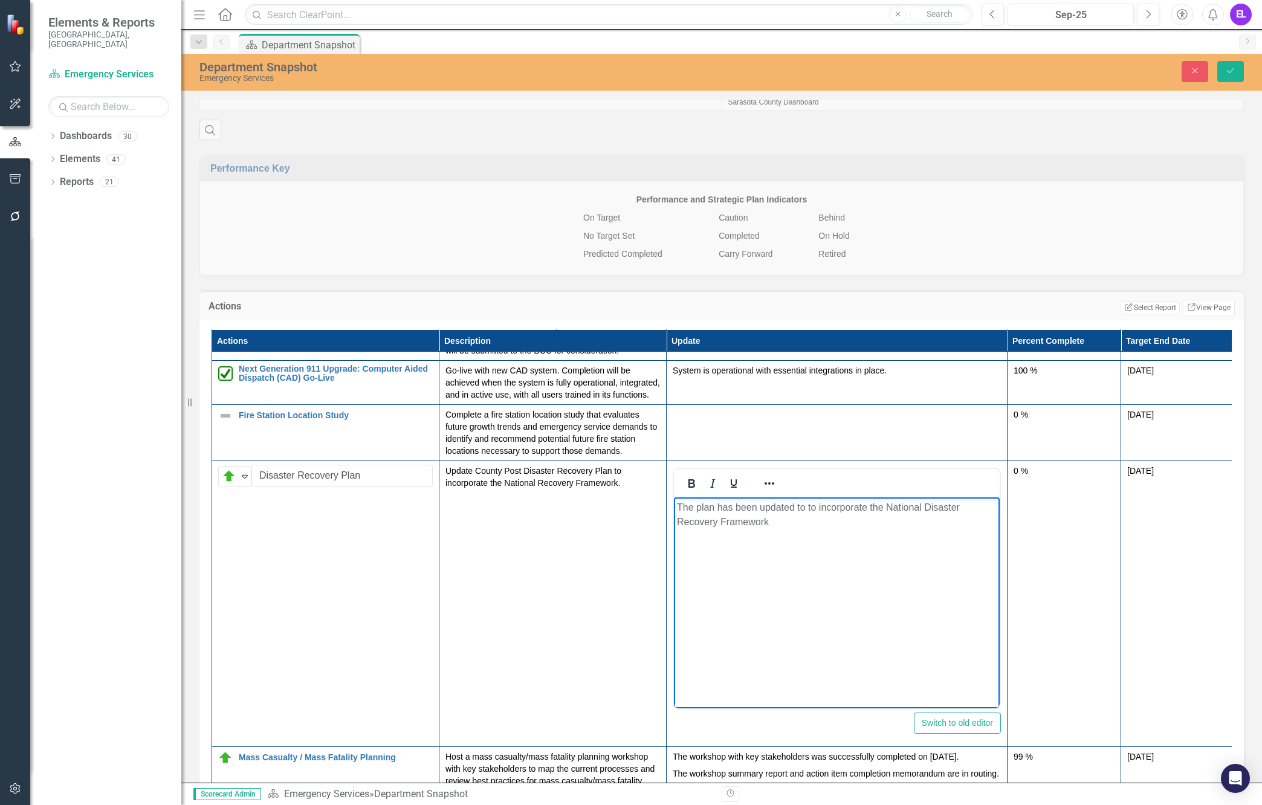
click at [789, 523] on p "The plan has been updated to to incorporate the National Disaster Recovery Fram…" at bounding box center [837, 514] width 320 height 29
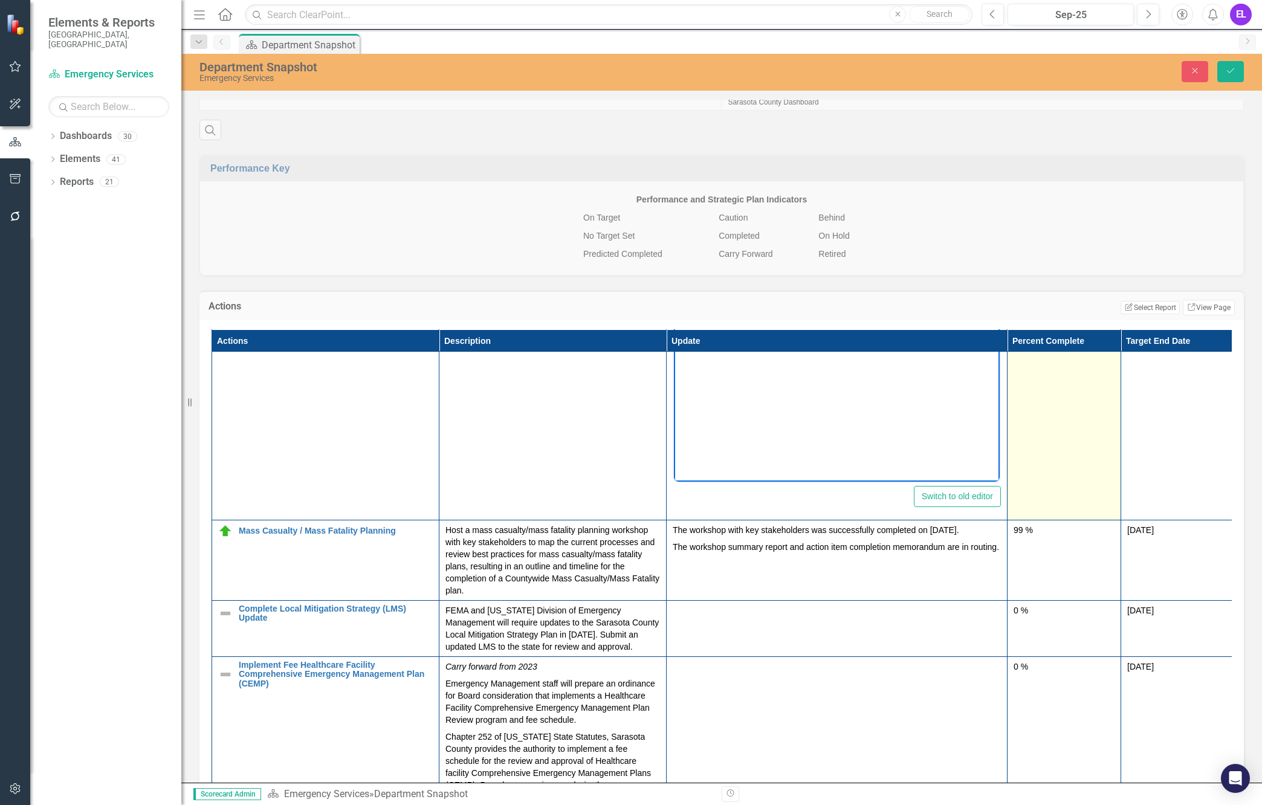
scroll to position [576, 0]
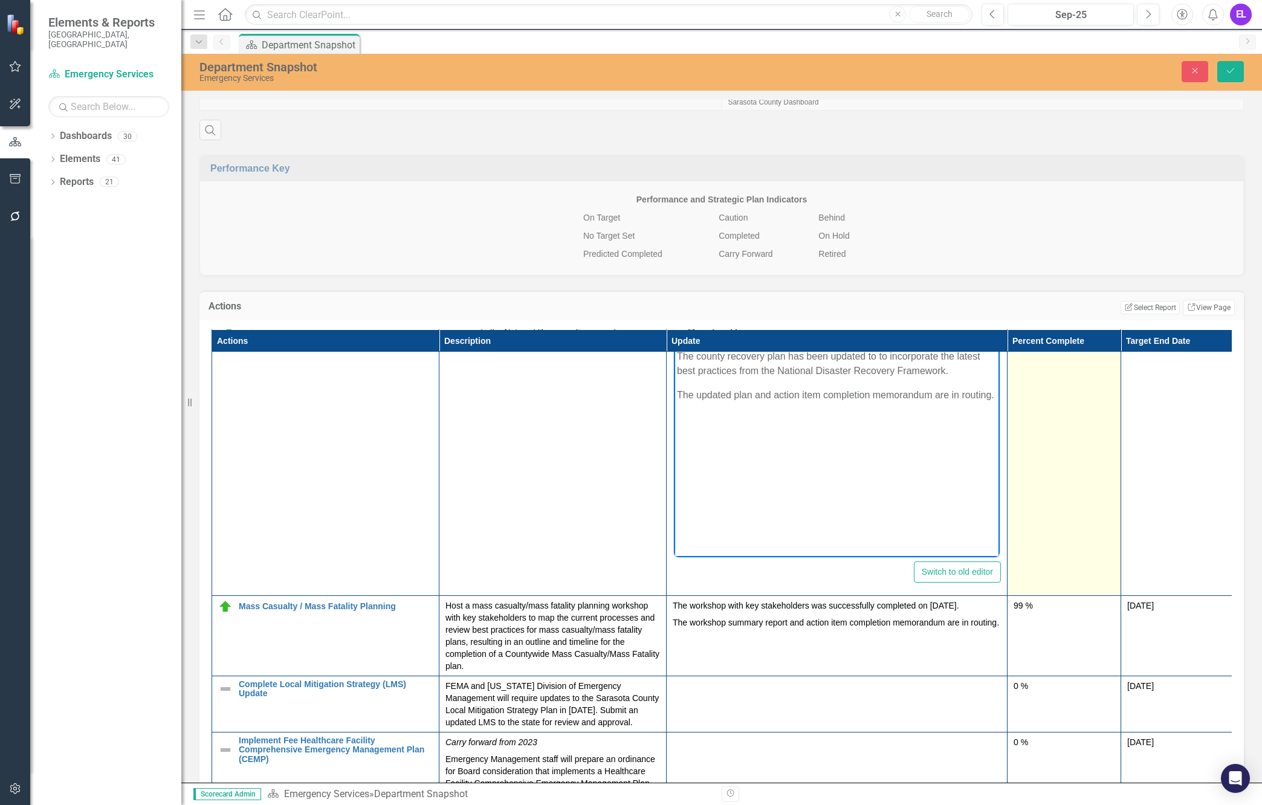
click at [1057, 569] on td "0 %" at bounding box center [1065, 452] width 114 height 286
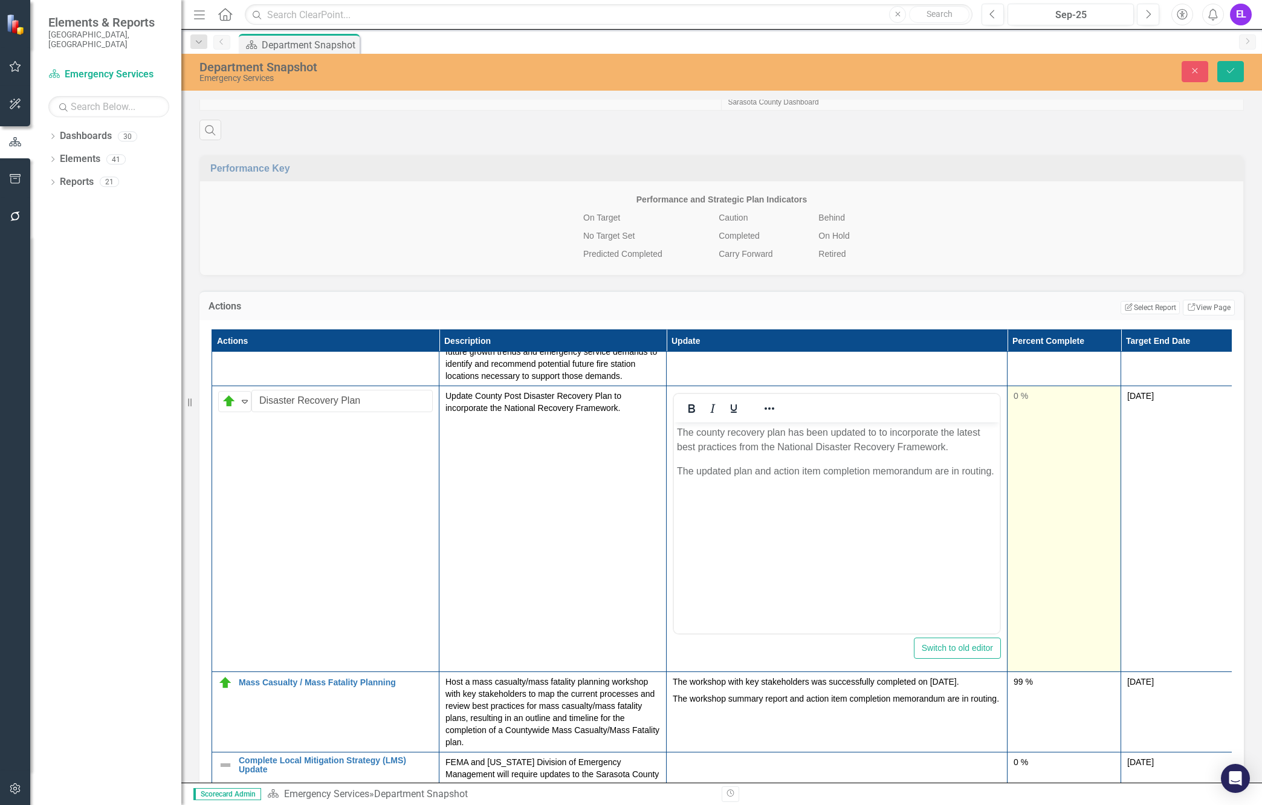
scroll to position [425, 0]
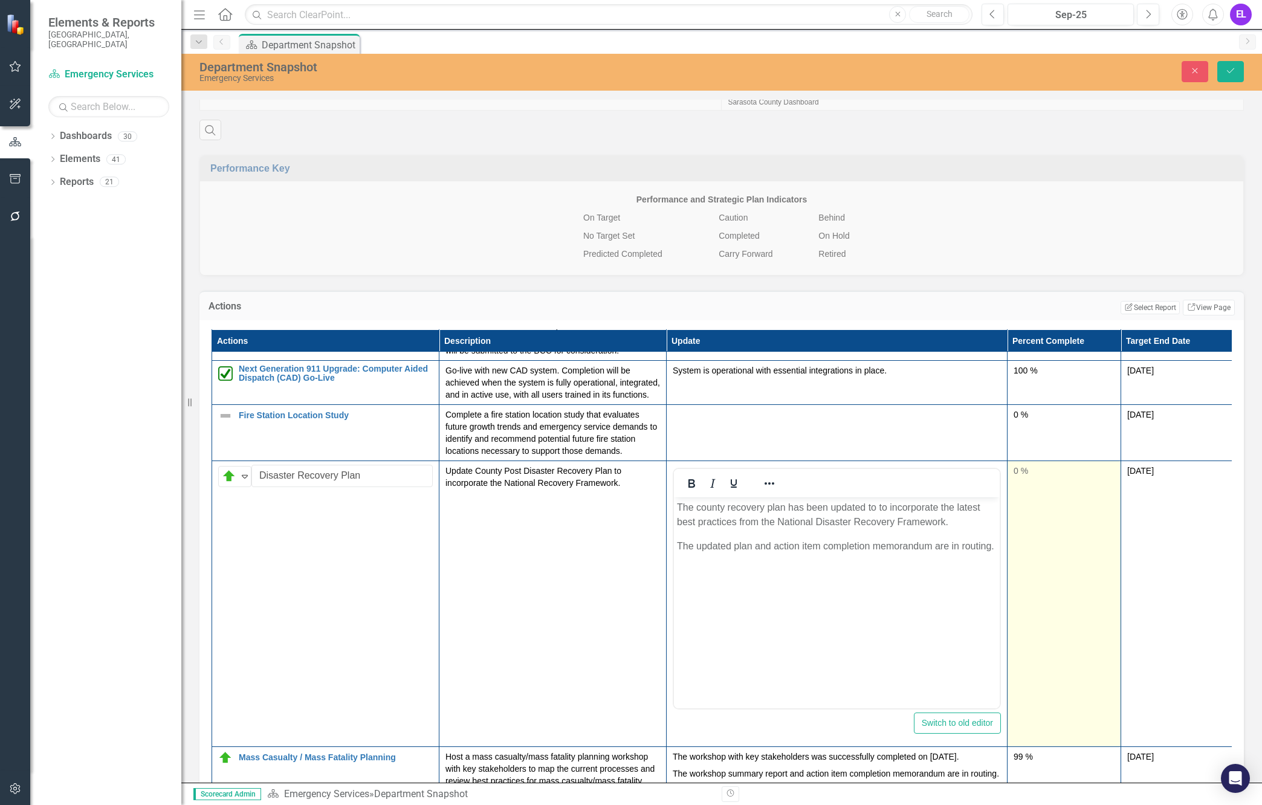
click at [1014, 477] on div "0 %" at bounding box center [1064, 471] width 101 height 12
click at [1015, 477] on div "0 %" at bounding box center [1064, 471] width 101 height 12
click at [1024, 487] on input "0" at bounding box center [1064, 476] width 101 height 22
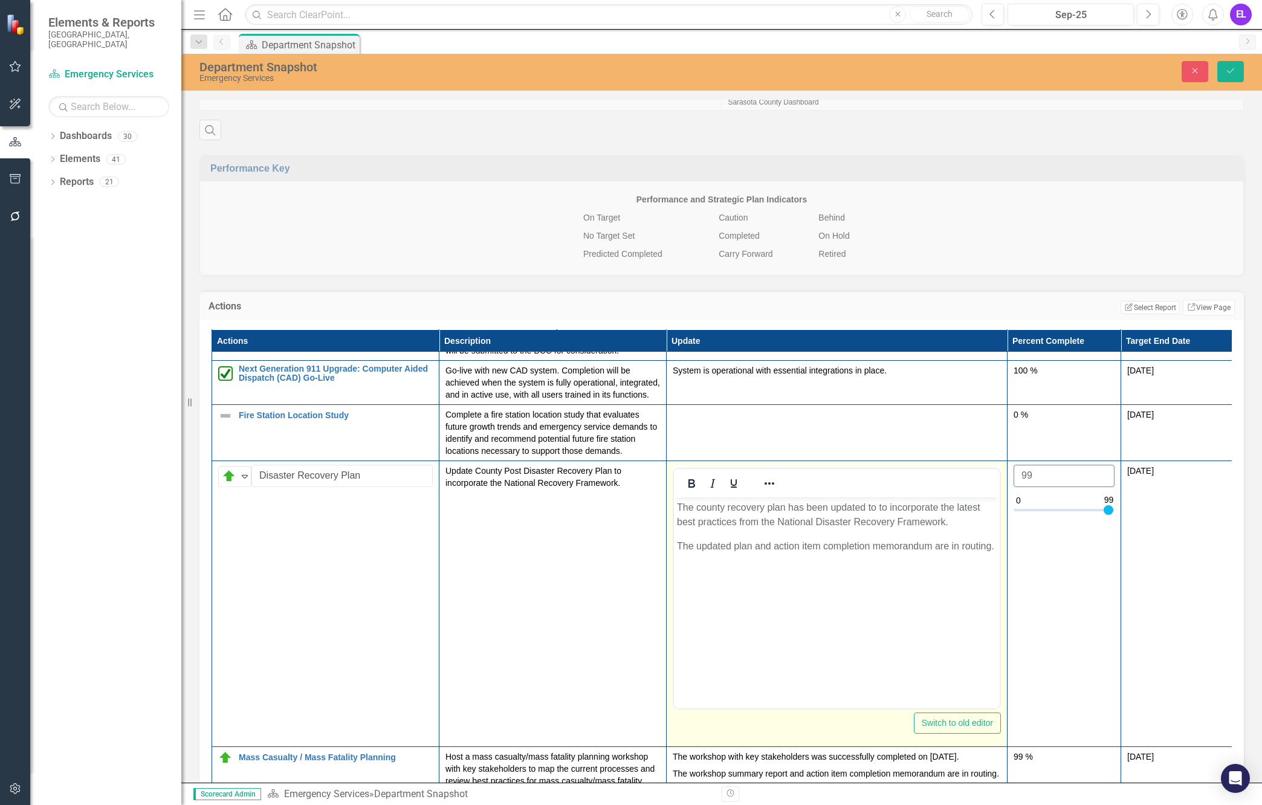
type input "99"
click at [884, 584] on body "The county recovery plan has been updated to to incorporate the latest best pra…" at bounding box center [837, 587] width 326 height 181
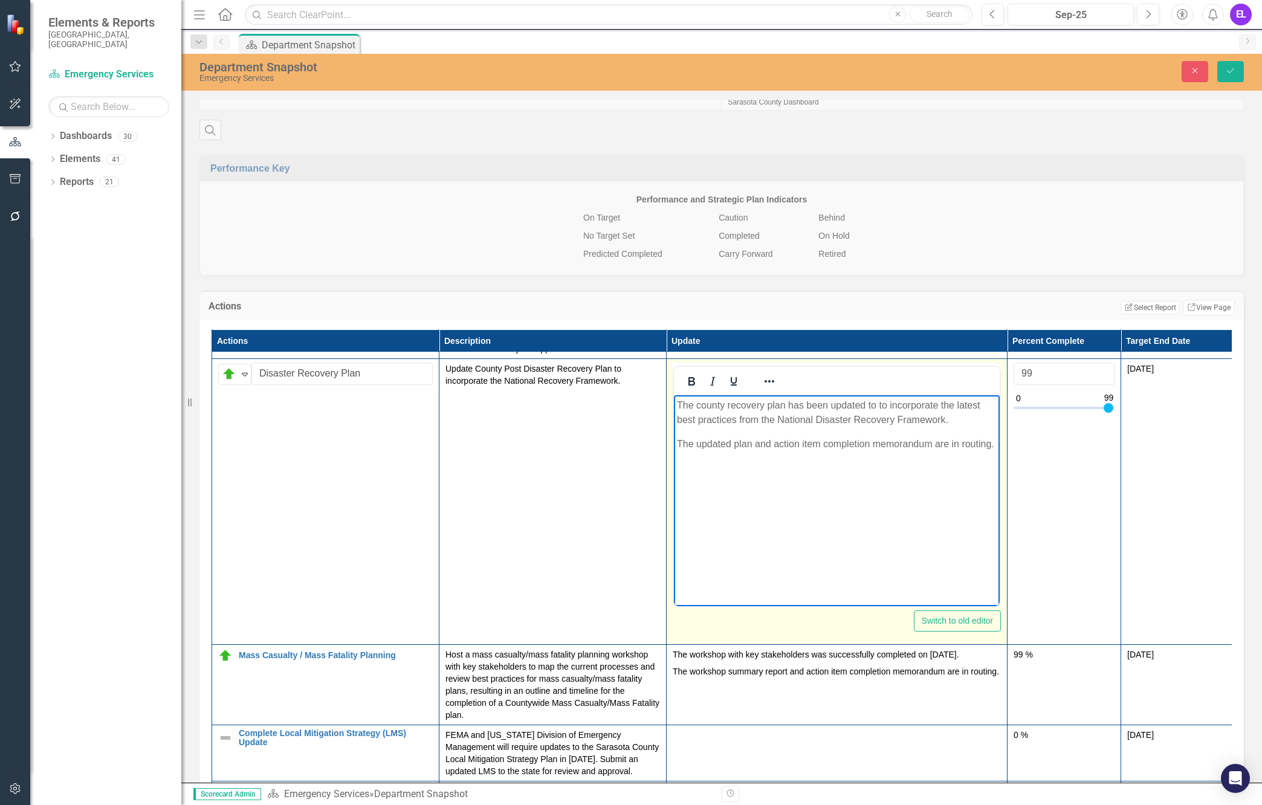
scroll to position [500, 0]
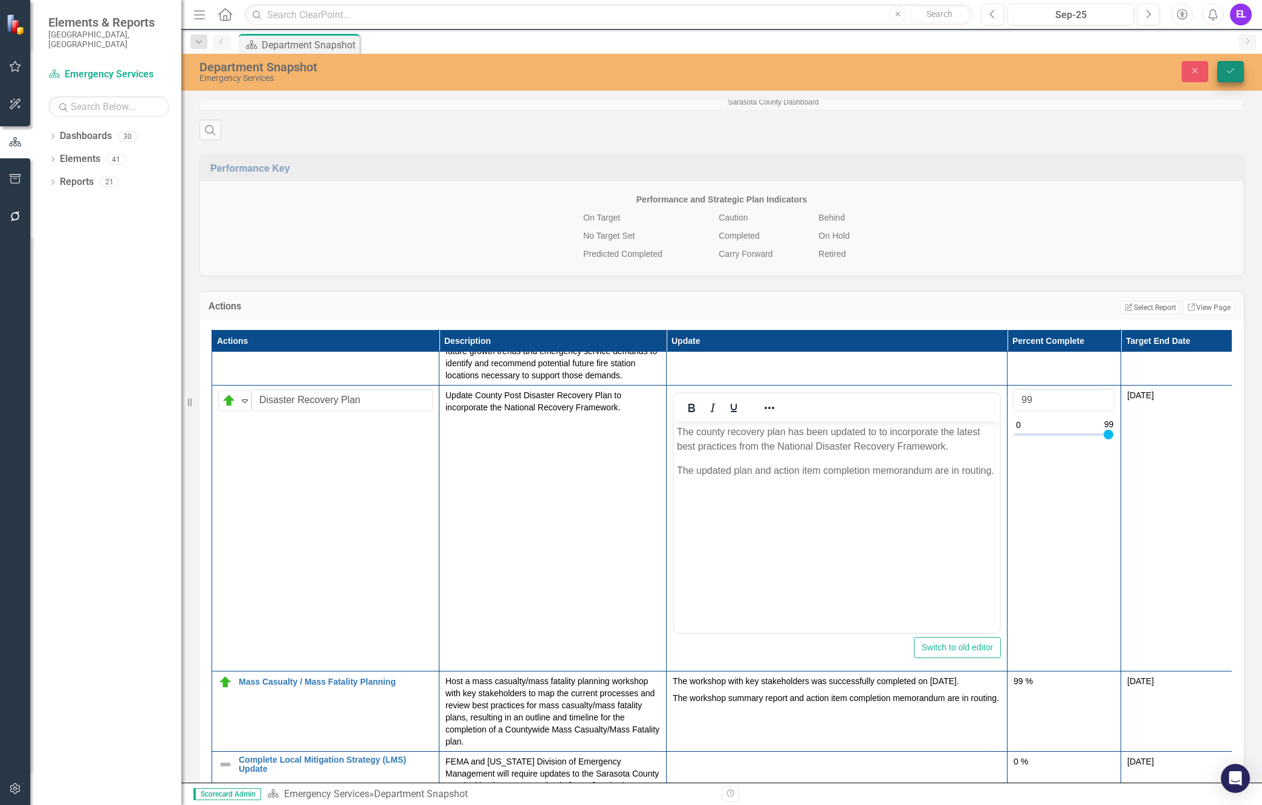
click at [1237, 70] on button "Save" at bounding box center [1230, 71] width 27 height 21
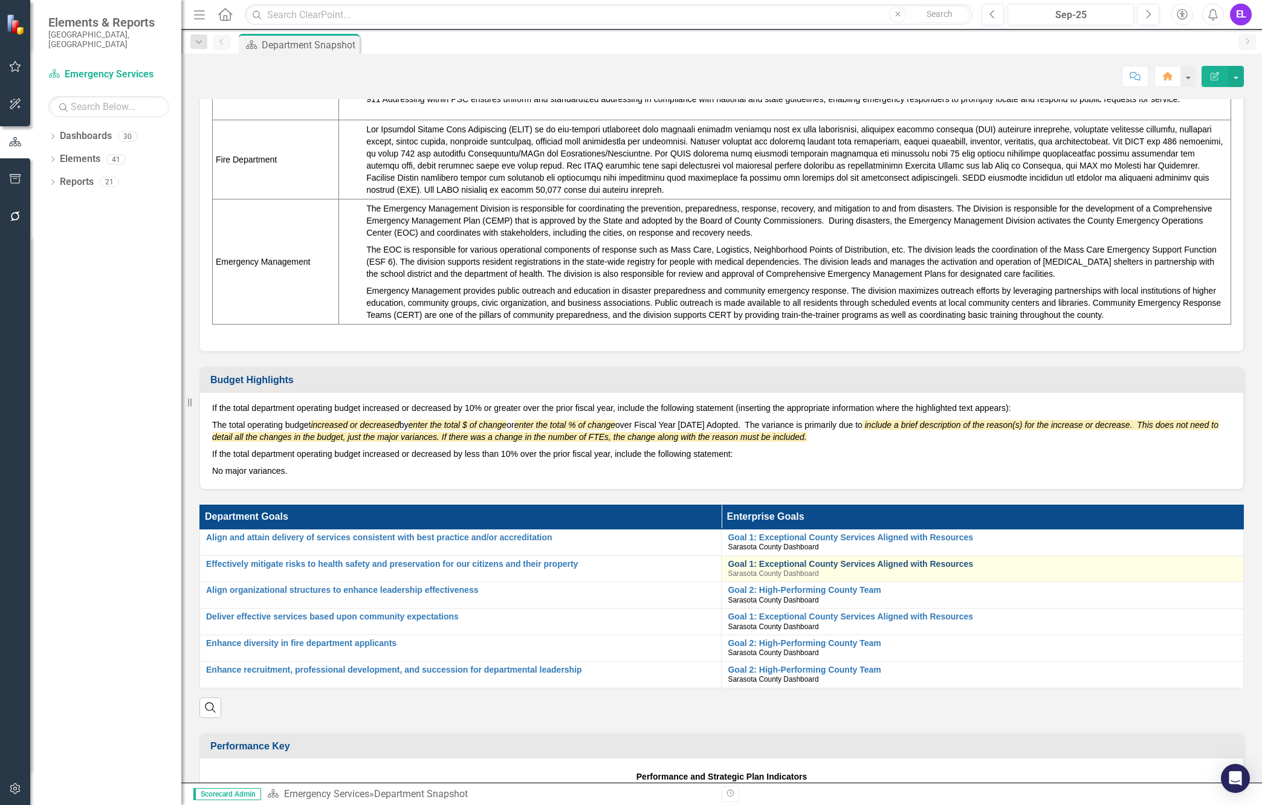
scroll to position [646, 0]
